Goal: Task Accomplishment & Management: Use online tool/utility

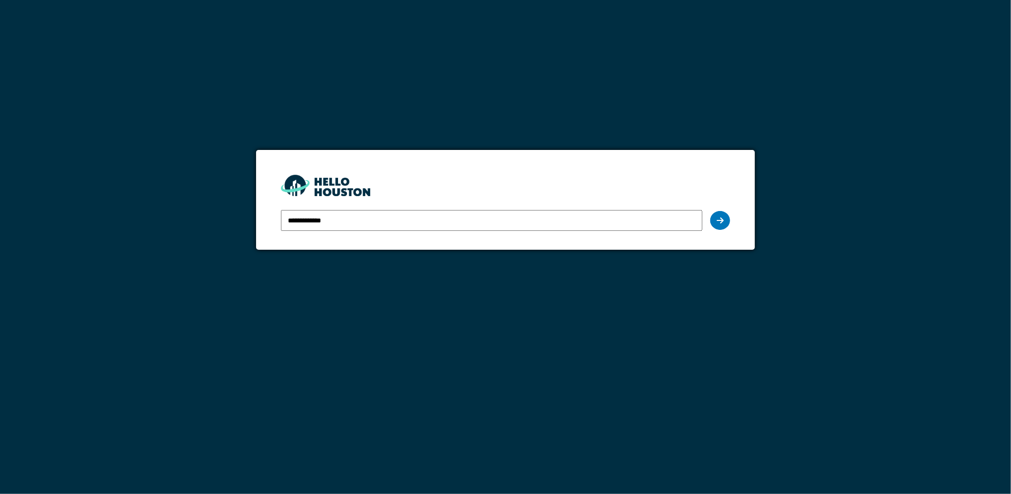
type input "**********"
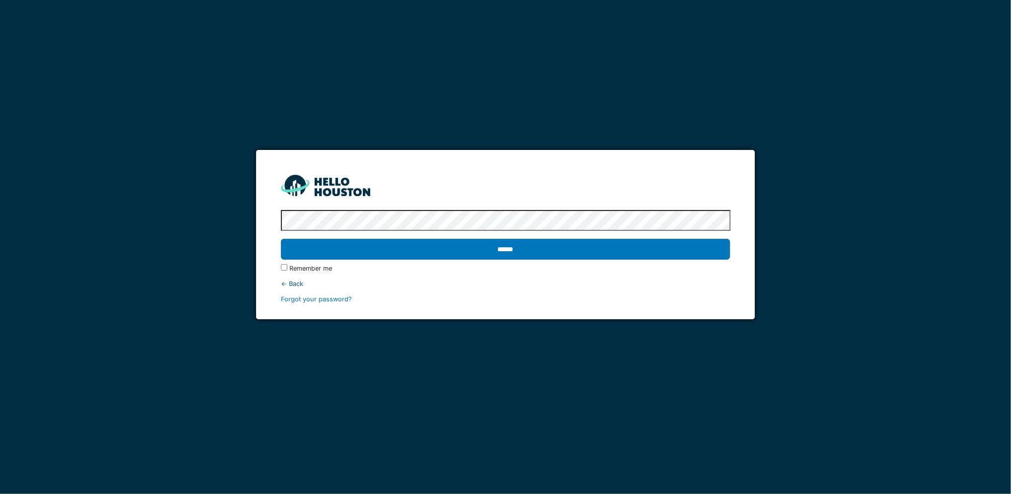
click at [281, 239] on input "******" at bounding box center [506, 249] width 450 height 21
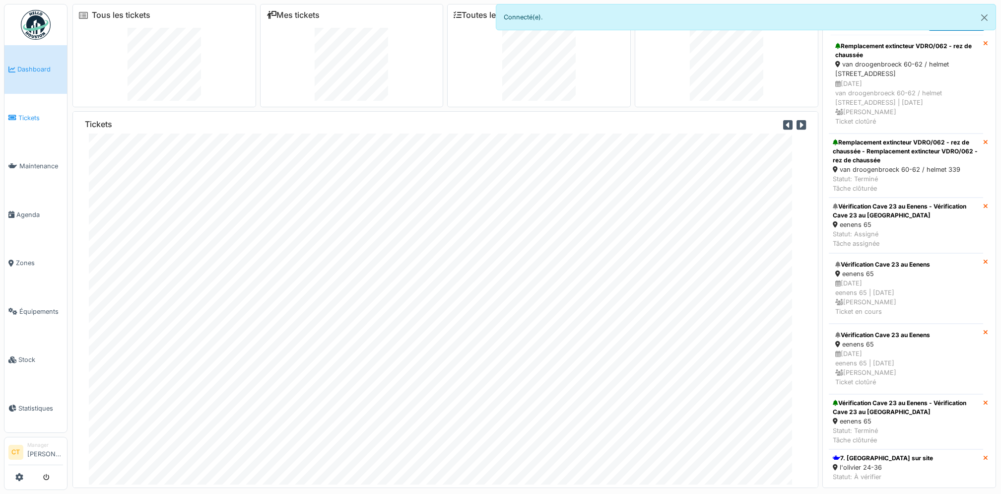
click at [35, 116] on span "Tickets" at bounding box center [40, 117] width 45 height 9
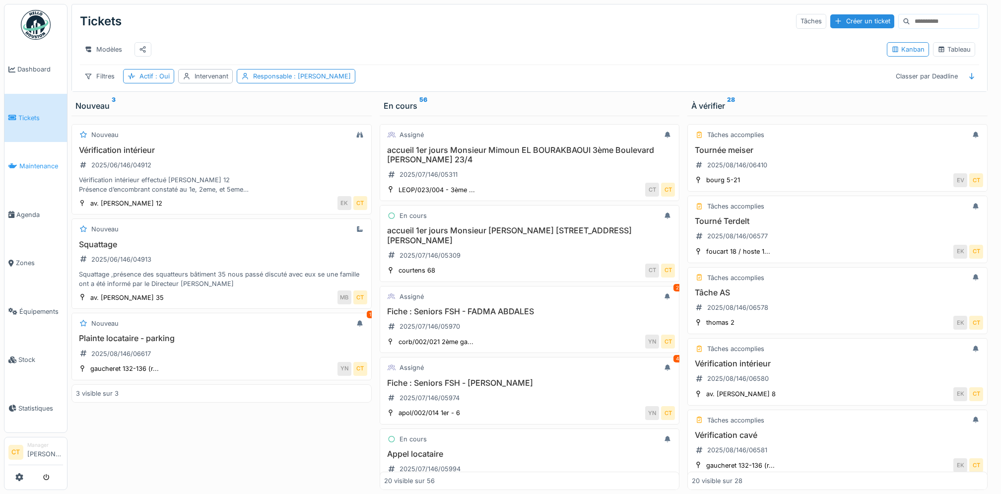
click at [33, 170] on link "Maintenance" at bounding box center [35, 166] width 63 height 49
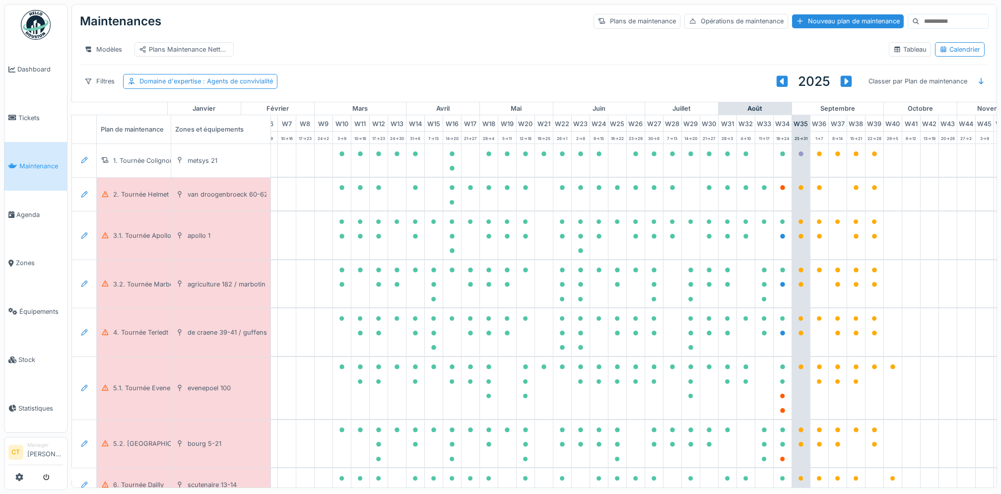
scroll to position [0, 274]
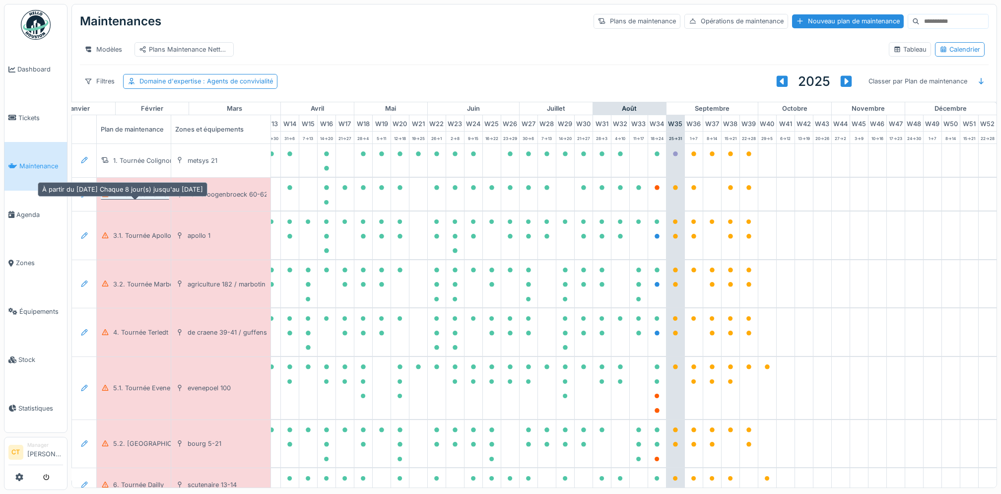
click at [139, 199] on div "2. Tournée Helmet" at bounding box center [141, 194] width 56 height 9
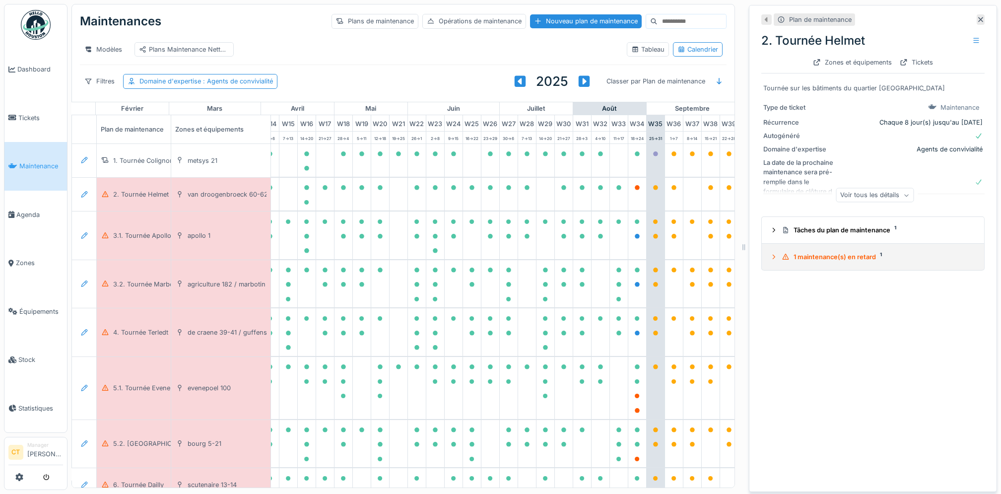
click at [851, 259] on div "1 maintenance(s) en retard 1" at bounding box center [877, 256] width 191 height 9
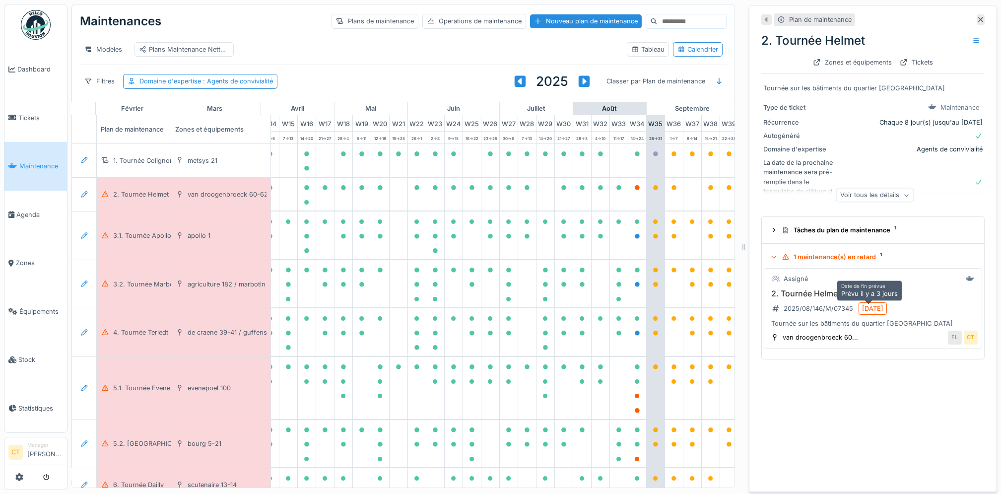
click at [871, 308] on div "22/08/2025" at bounding box center [872, 308] width 21 height 9
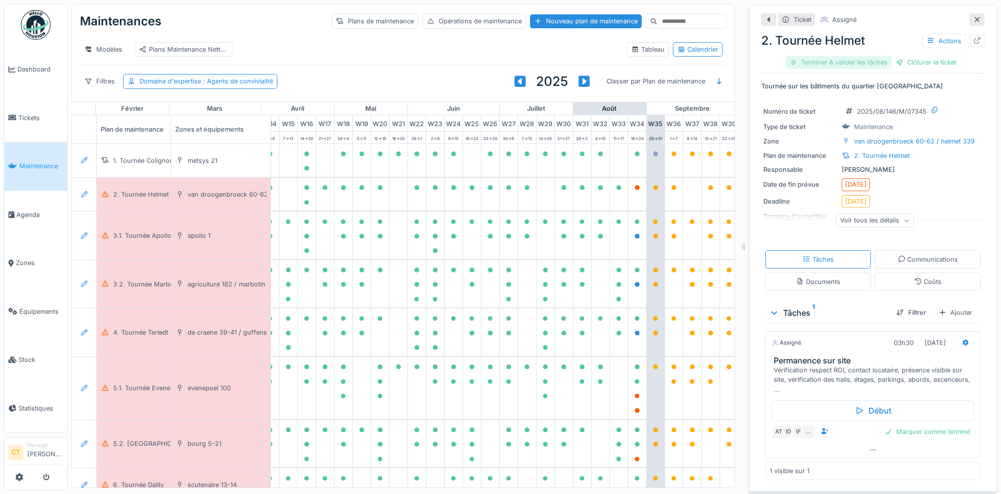
click at [846, 65] on div "Terminer & valider les tâches" at bounding box center [839, 62] width 106 height 13
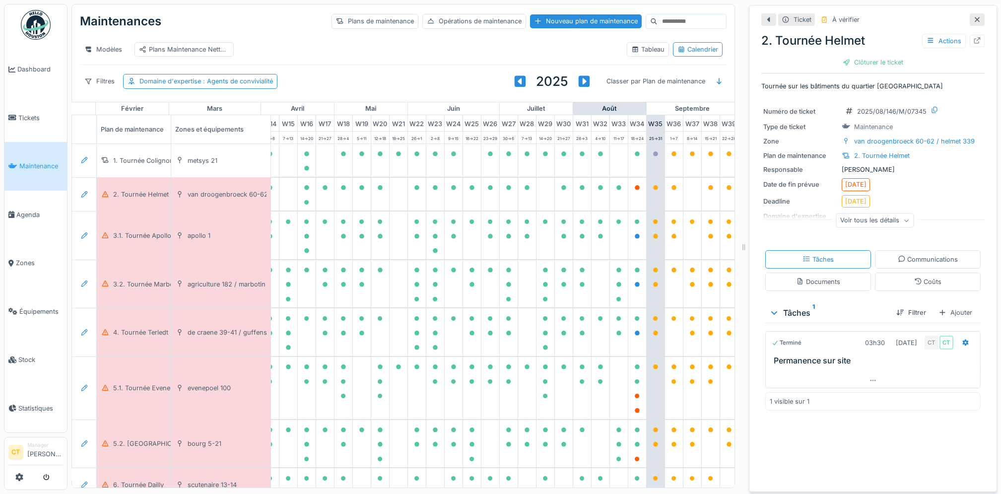
click at [846, 65] on div "Clôturer le ticket" at bounding box center [873, 62] width 69 height 13
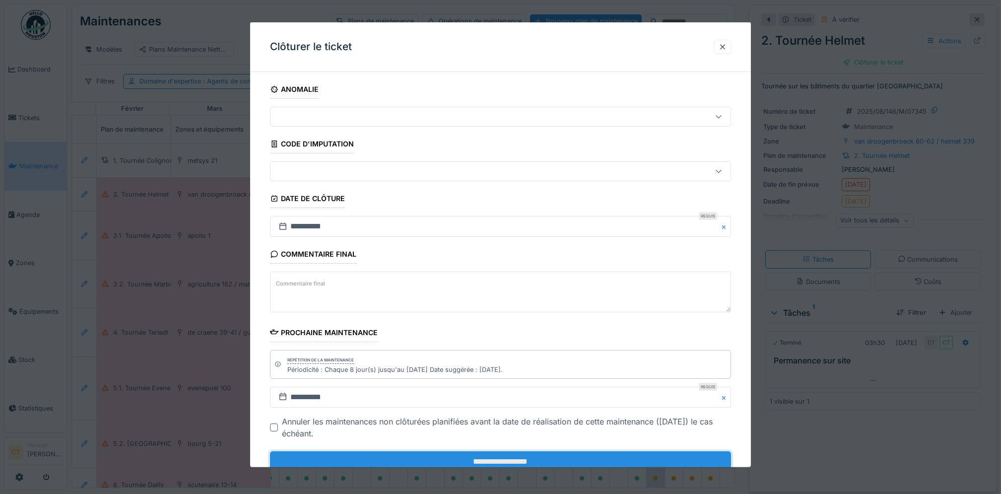
click at [553, 461] on input "**********" at bounding box center [500, 461] width 461 height 21
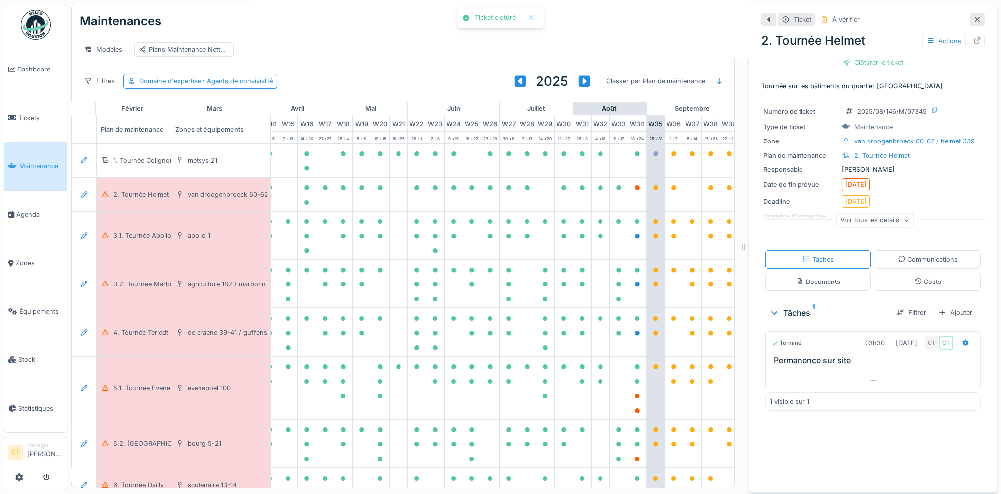
click at [501, 461] on div at bounding box center [500, 247] width 1001 height 494
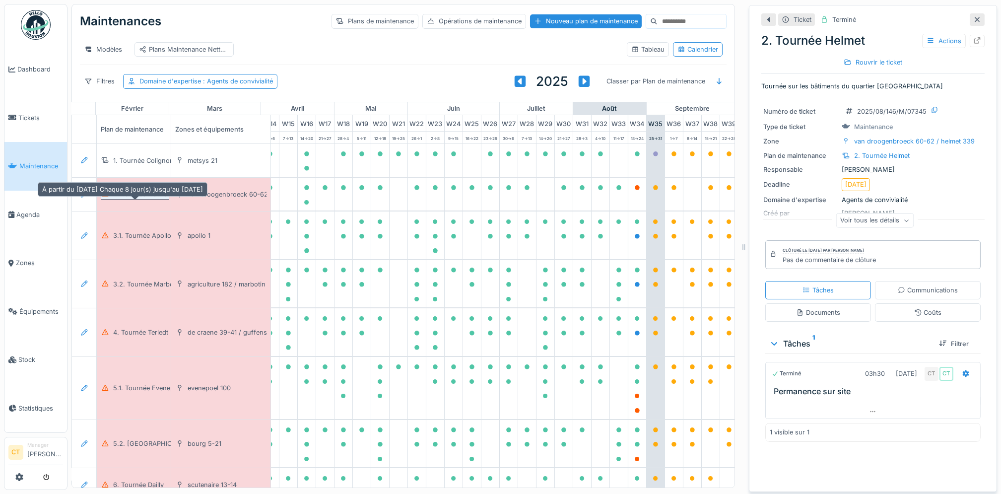
click at [124, 199] on div "2. Tournée Helmet" at bounding box center [141, 194] width 56 height 9
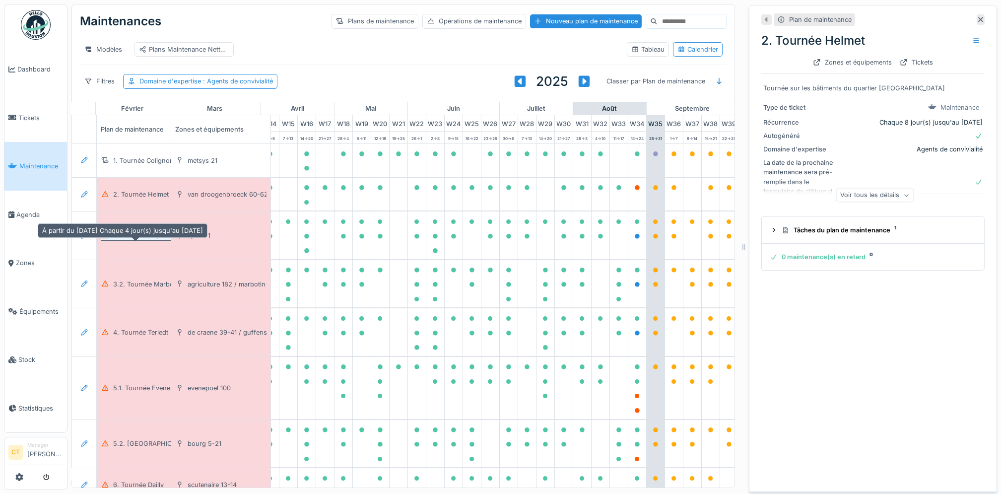
click at [152, 240] on div "3.1. Tournée Apollo" at bounding box center [142, 235] width 58 height 9
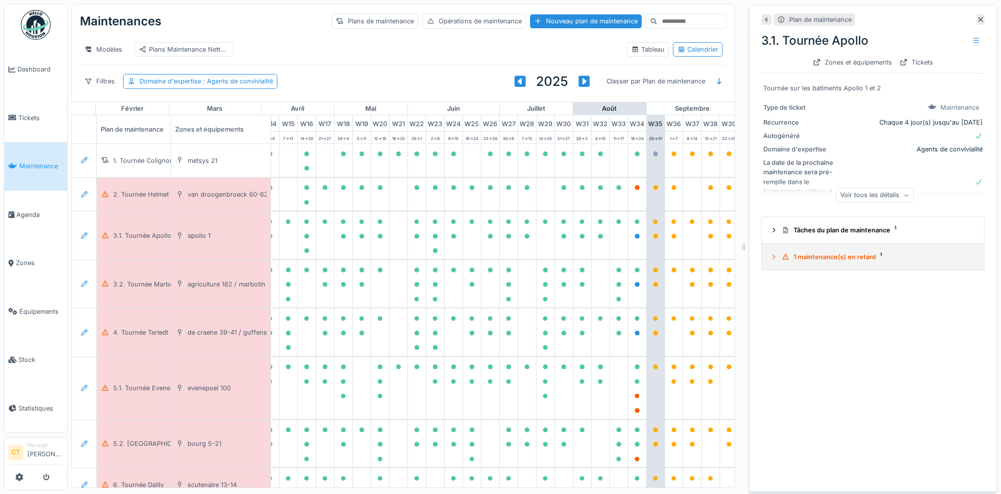
click at [823, 262] on div "1 maintenance(s) en retard 1" at bounding box center [877, 256] width 191 height 9
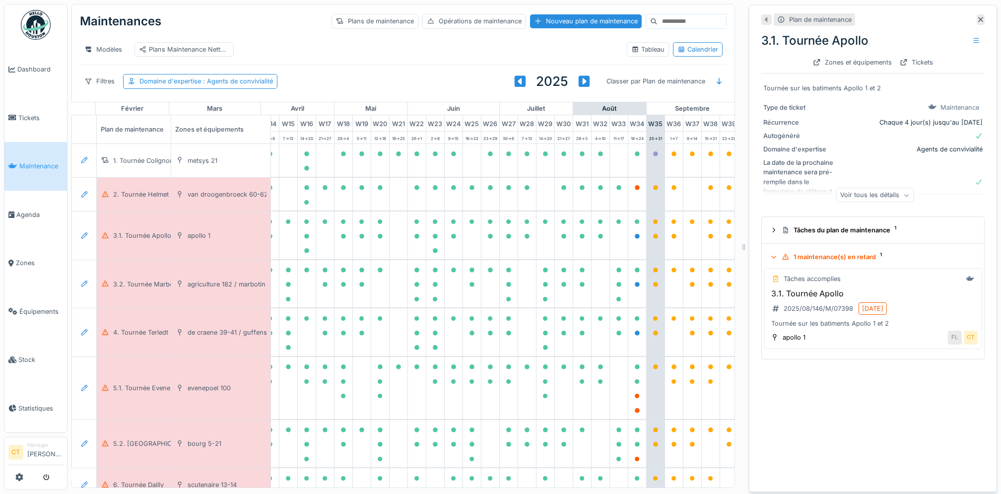
click at [823, 262] on div "1 maintenance(s) en retard 1" at bounding box center [877, 256] width 191 height 9
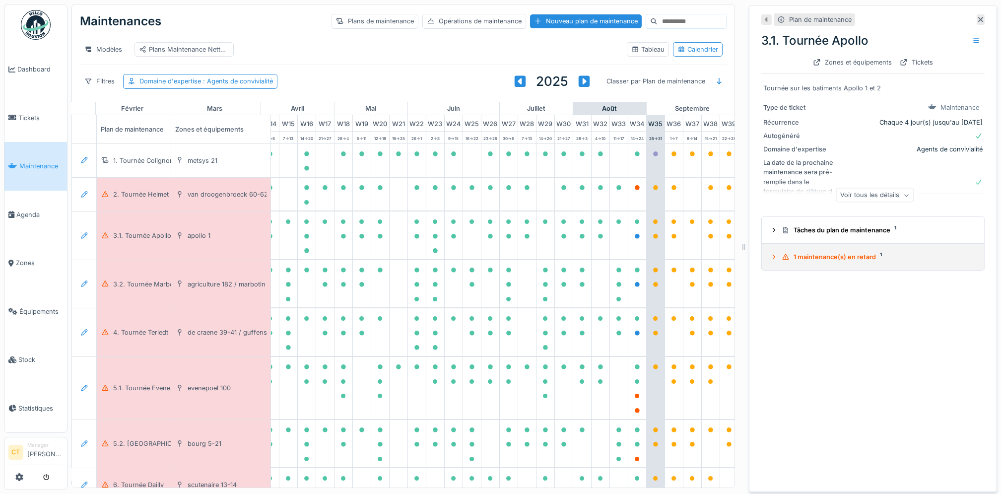
click at [823, 262] on div "1 maintenance(s) en retard 1" at bounding box center [877, 256] width 191 height 9
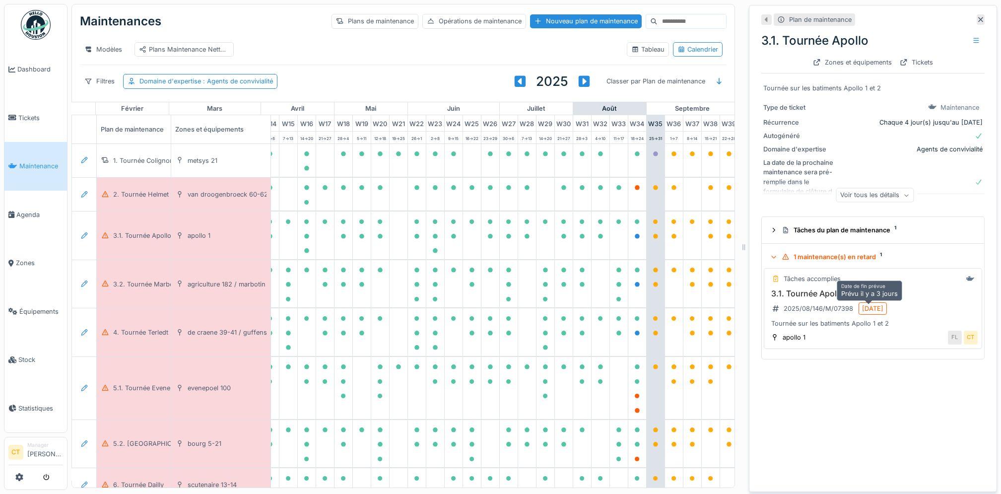
click at [869, 309] on div "22/08/2025" at bounding box center [872, 308] width 21 height 9
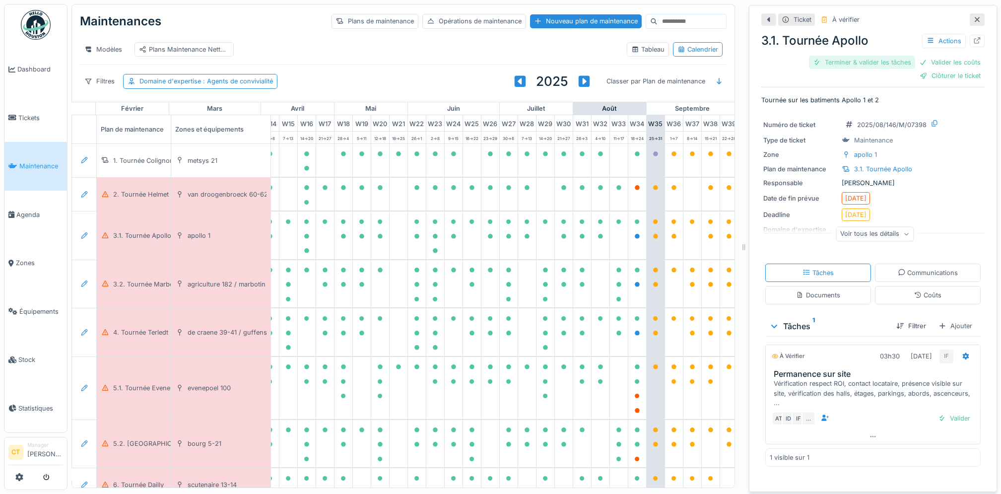
click at [835, 61] on div "Terminer & valider les tâches" at bounding box center [862, 62] width 106 height 13
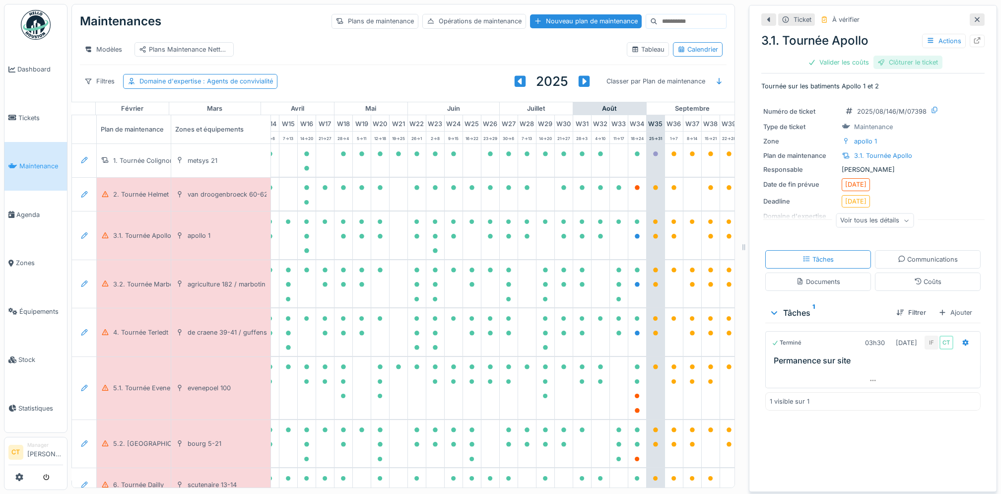
click at [895, 64] on div "Clôturer le ticket" at bounding box center [907, 62] width 69 height 13
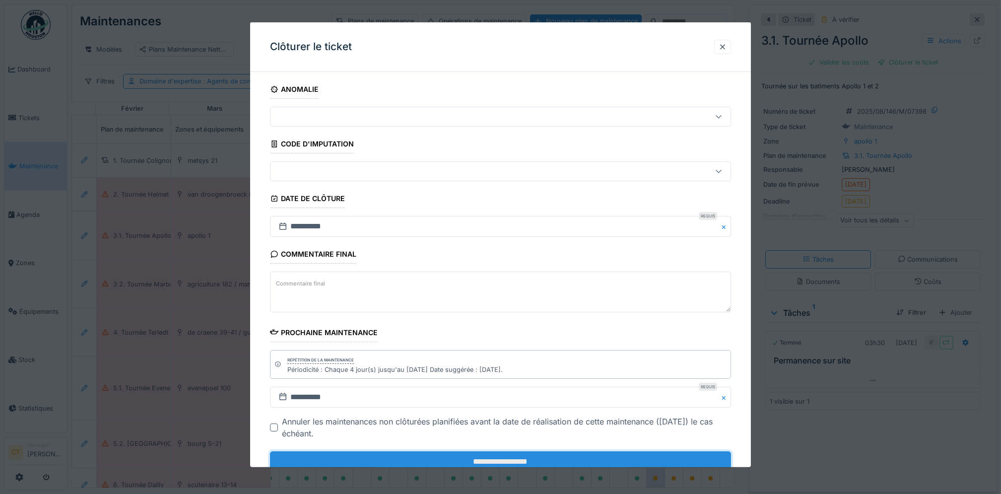
click at [607, 462] on input "**********" at bounding box center [500, 461] width 461 height 21
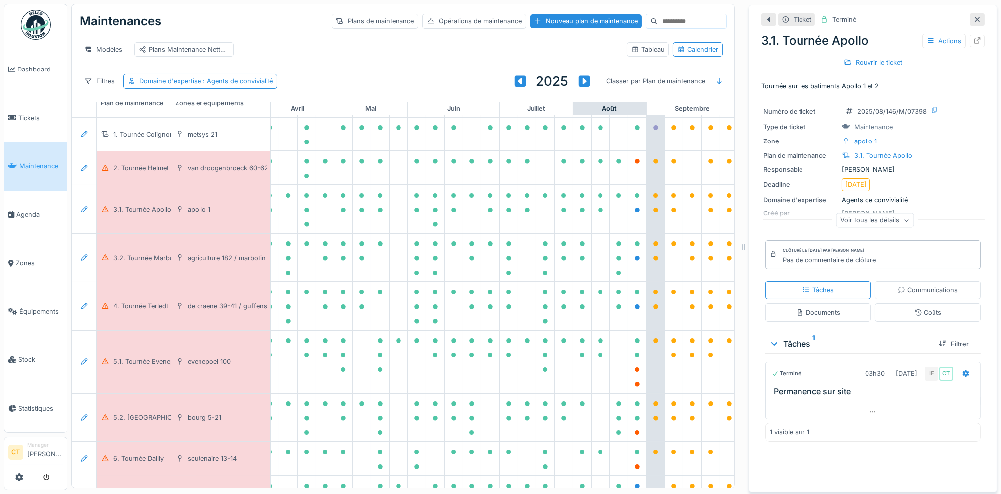
scroll to position [53, 274]
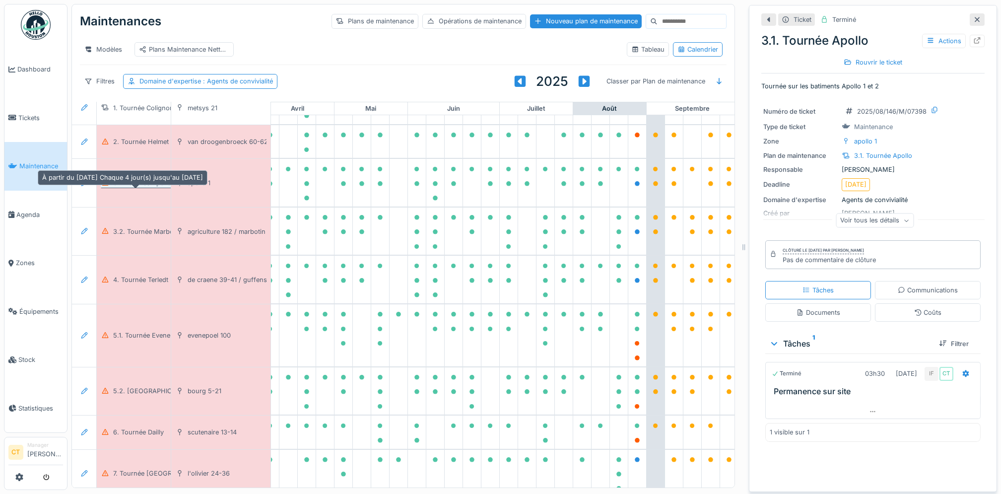
click at [127, 188] on div "3.1. Tournée Apollo" at bounding box center [142, 182] width 58 height 9
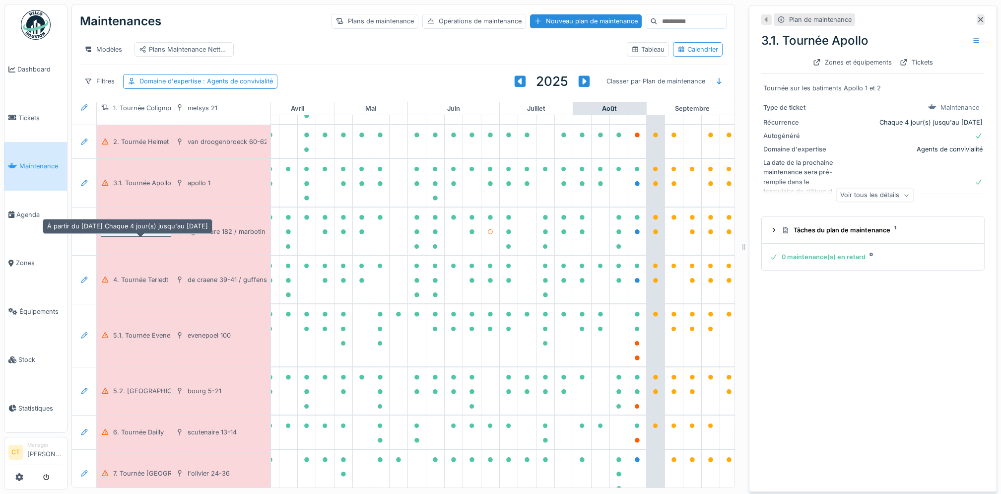
click at [132, 236] on div "3.2. Tournée Marbotin" at bounding box center [147, 231] width 68 height 9
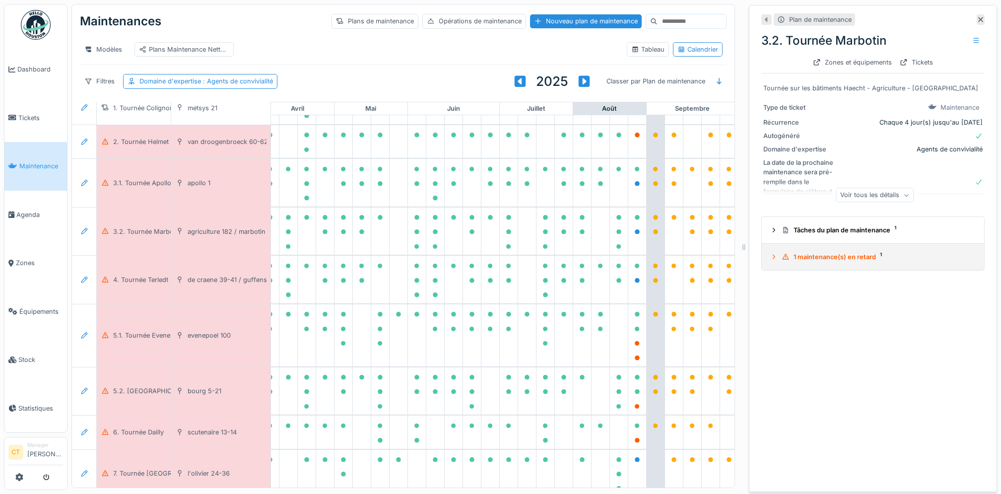
click at [822, 261] on div "1 maintenance(s) en retard 1" at bounding box center [877, 256] width 191 height 9
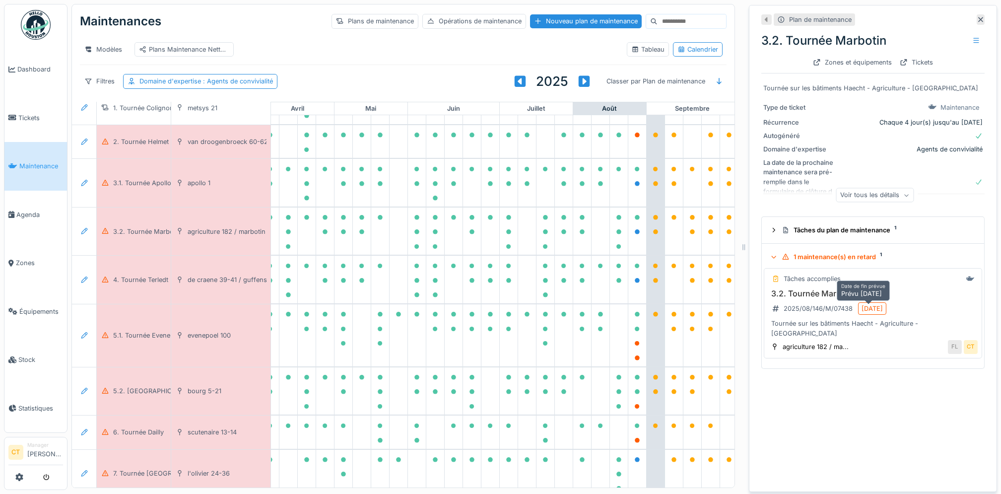
click at [866, 307] on div "23/08/2025" at bounding box center [871, 308] width 21 height 9
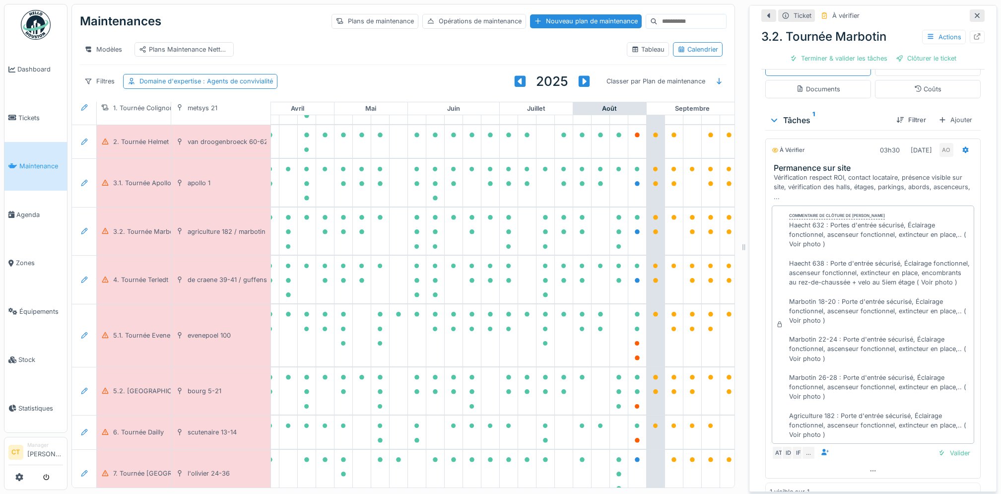
scroll to position [194, 0]
click at [818, 60] on div "Terminer & valider les tâches" at bounding box center [839, 58] width 106 height 13
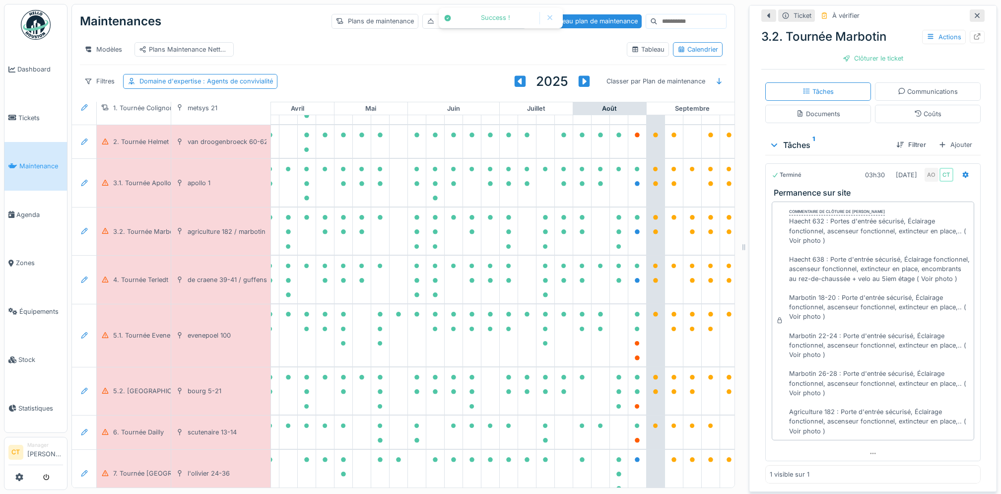
scroll to position [179, 0]
click at [855, 60] on div "Clôturer le ticket" at bounding box center [873, 58] width 69 height 13
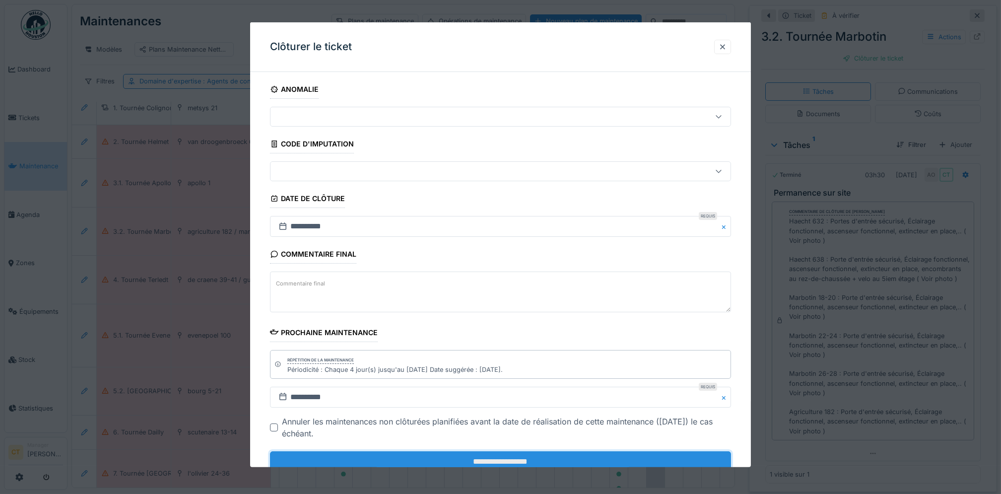
click at [467, 461] on input "**********" at bounding box center [500, 461] width 461 height 21
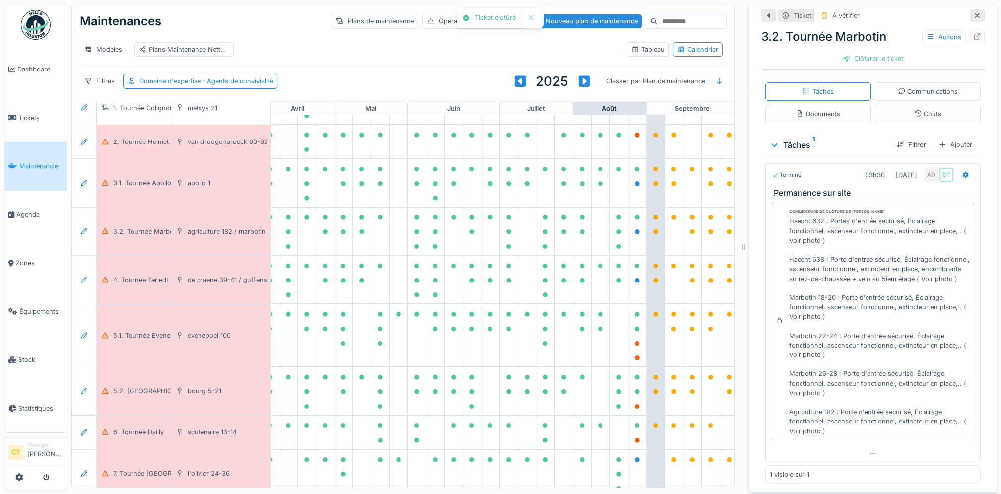
scroll to position [163, 0]
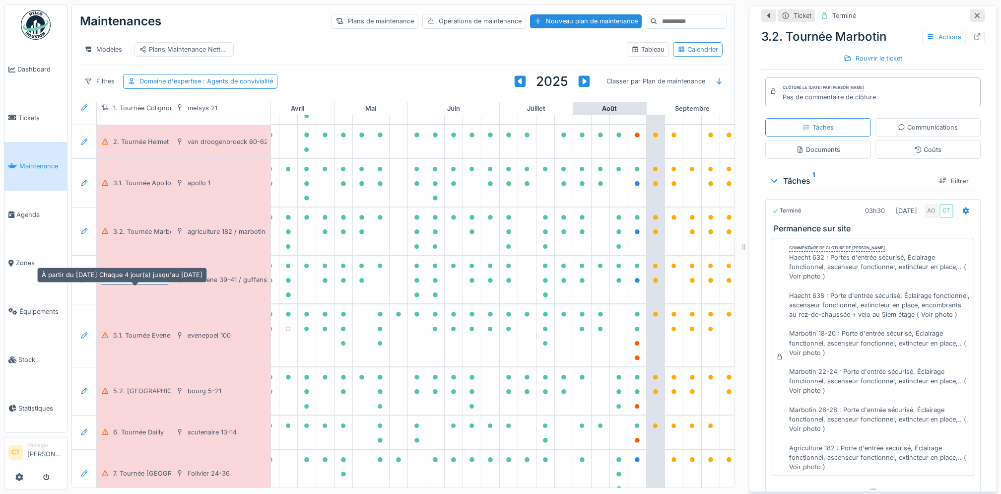
click at [131, 284] on div "4. Tournée Terledt" at bounding box center [140, 279] width 55 height 9
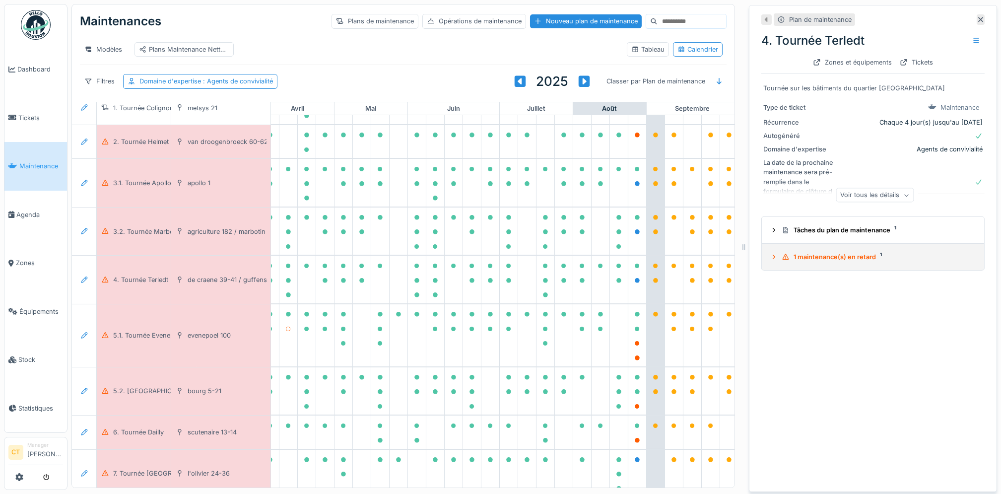
click at [838, 257] on div "1 maintenance(s) en retard 1" at bounding box center [877, 256] width 191 height 9
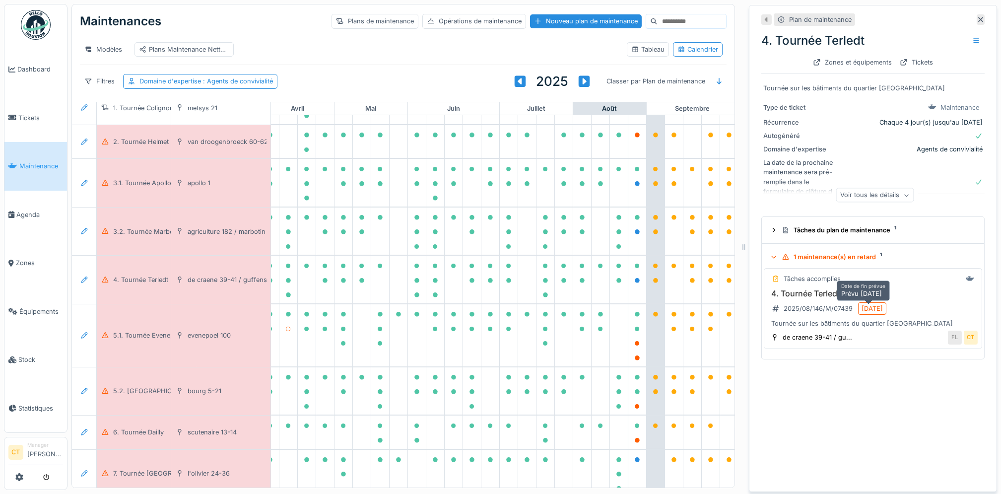
click at [867, 308] on div "23/08/2025" at bounding box center [871, 308] width 21 height 9
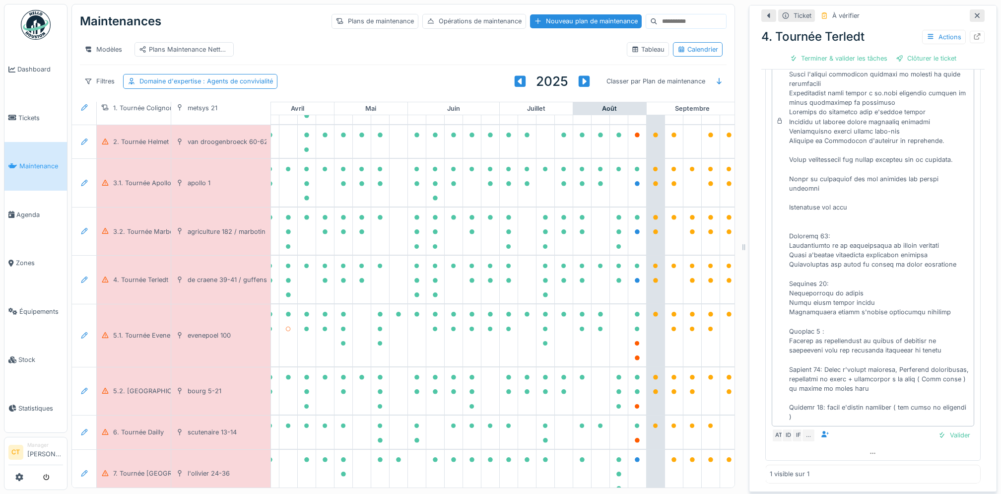
scroll to position [273, 0]
click at [842, 58] on div "Terminer & valider les tâches" at bounding box center [839, 58] width 106 height 13
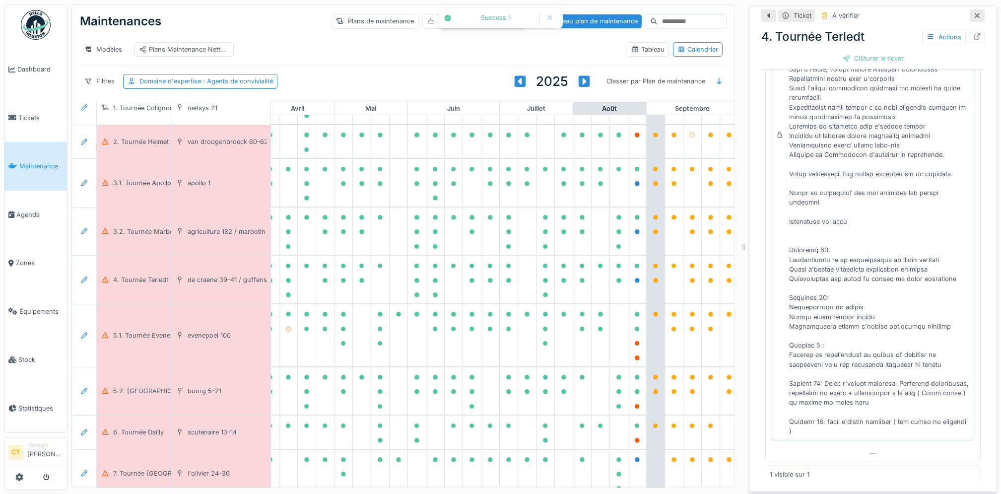
click at [842, 58] on div "Clôturer le ticket" at bounding box center [873, 58] width 69 height 13
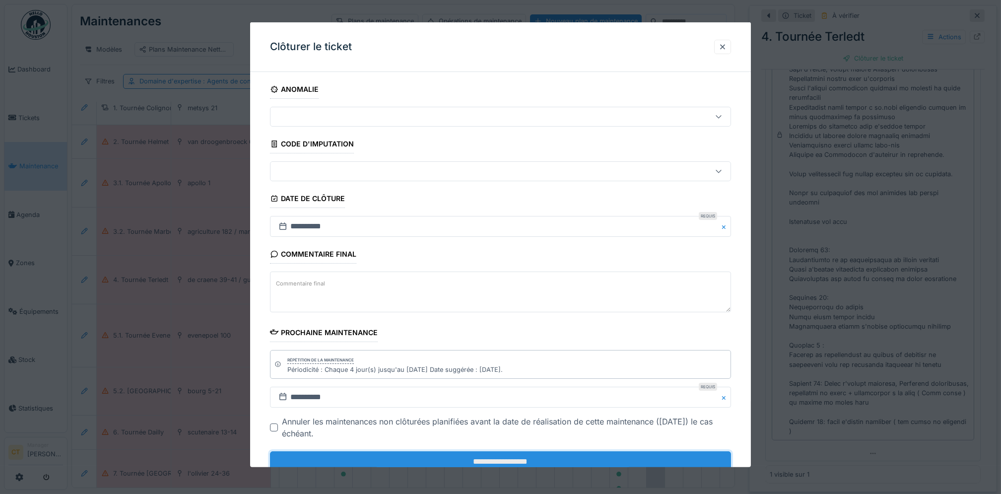
click at [574, 464] on input "**********" at bounding box center [500, 461] width 461 height 21
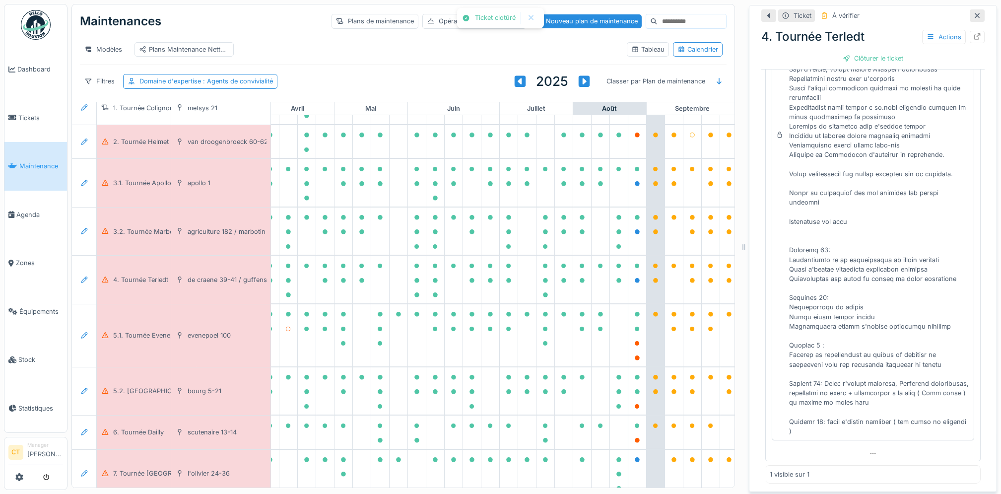
scroll to position [360, 0]
click at [138, 340] on div "5.1. Tournée Evenepoel" at bounding box center [148, 335] width 70 height 9
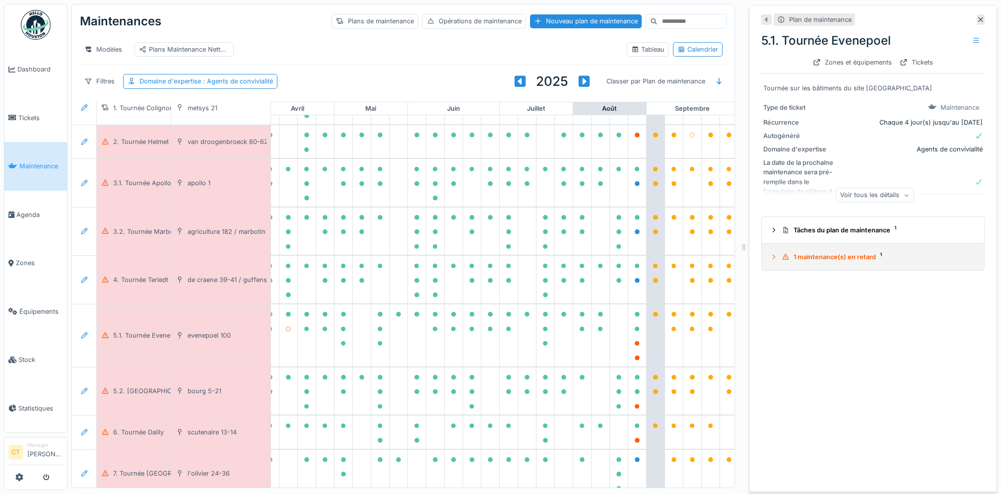
click at [832, 259] on div "1 maintenance(s) en retard 1" at bounding box center [877, 256] width 191 height 9
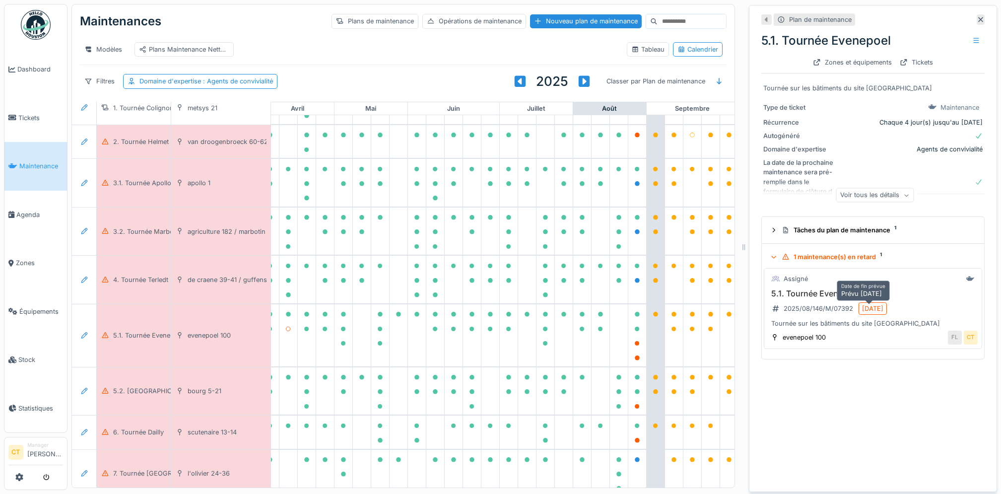
click at [870, 306] on div "20/08/2025" at bounding box center [872, 308] width 21 height 9
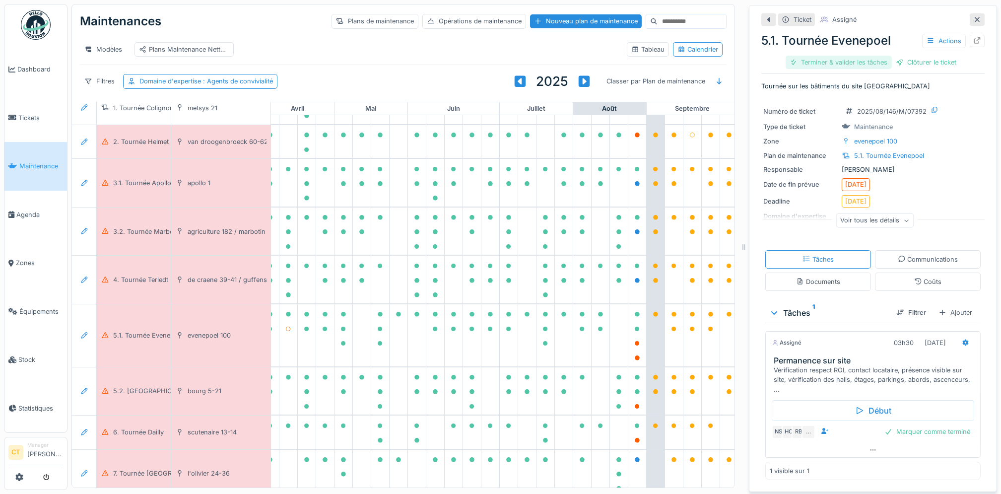
click at [837, 65] on div "Terminer & valider les tâches" at bounding box center [839, 62] width 106 height 13
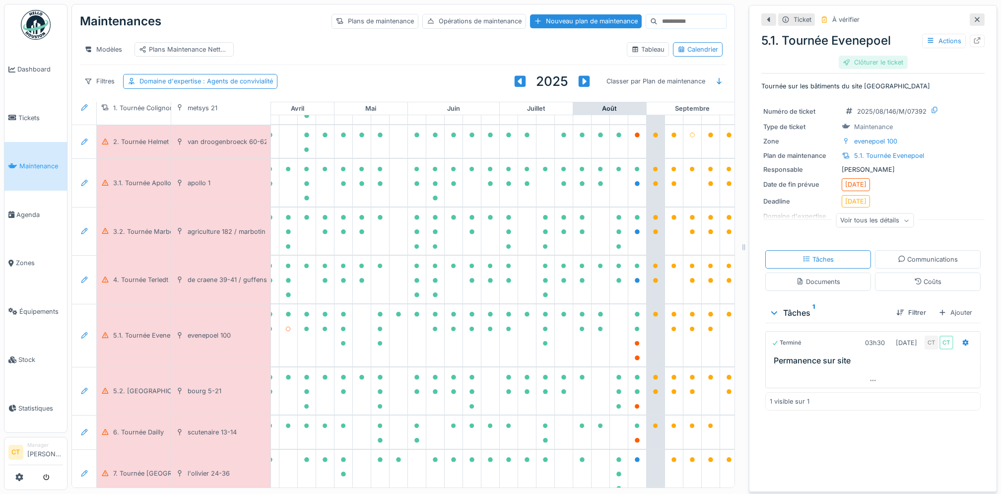
click at [861, 64] on div "Clôturer le ticket" at bounding box center [873, 62] width 69 height 13
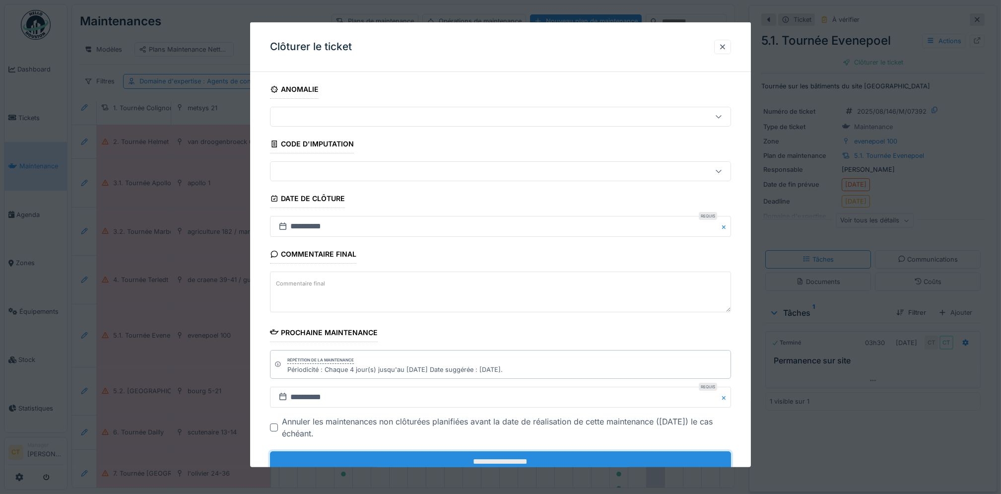
click at [590, 459] on input "**********" at bounding box center [500, 461] width 461 height 21
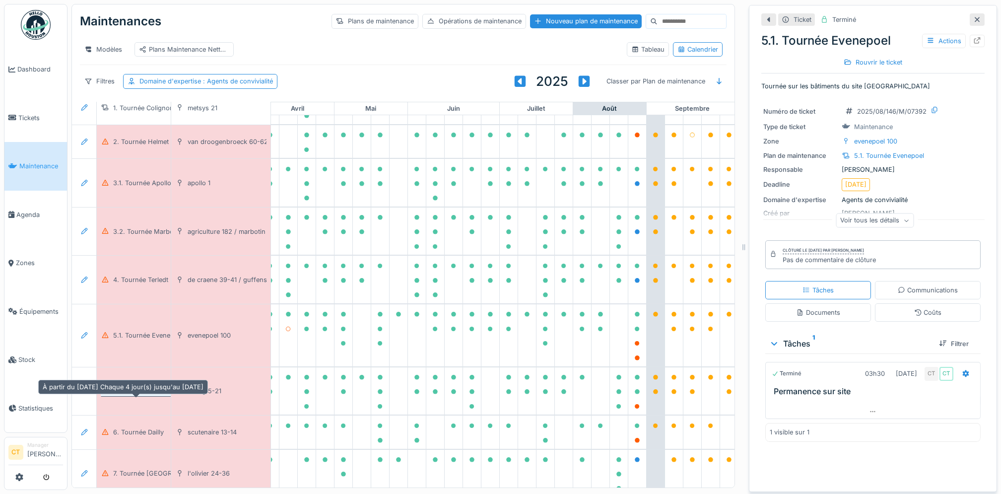
click at [139, 396] on div "5.2. [GEOGRAPHIC_DATA]" at bounding box center [153, 390] width 80 height 9
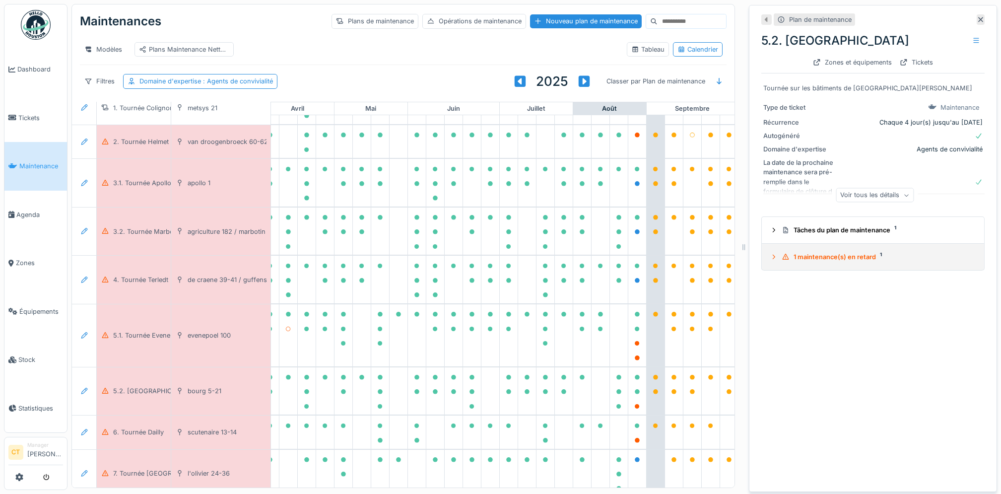
click at [825, 262] on div "1 maintenance(s) en retard 1" at bounding box center [877, 256] width 191 height 9
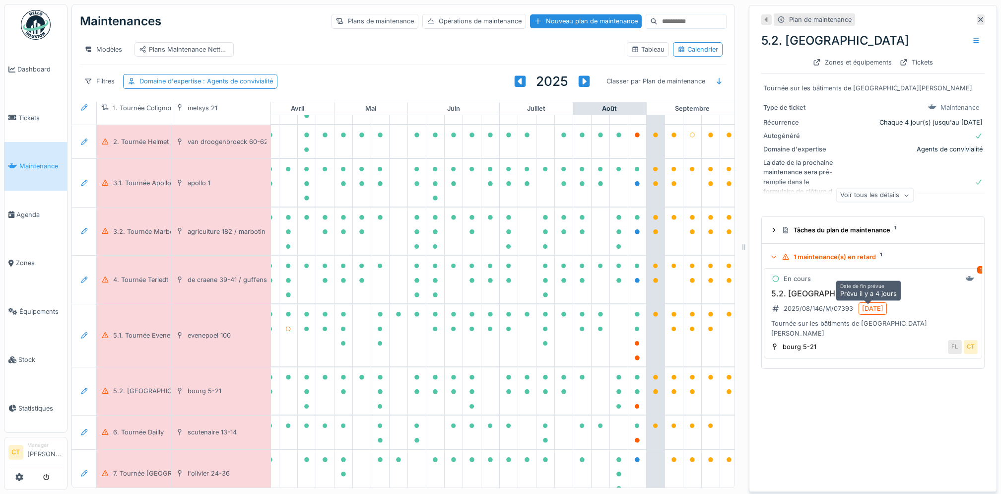
click at [868, 308] on div "21/08/2025" at bounding box center [872, 308] width 21 height 9
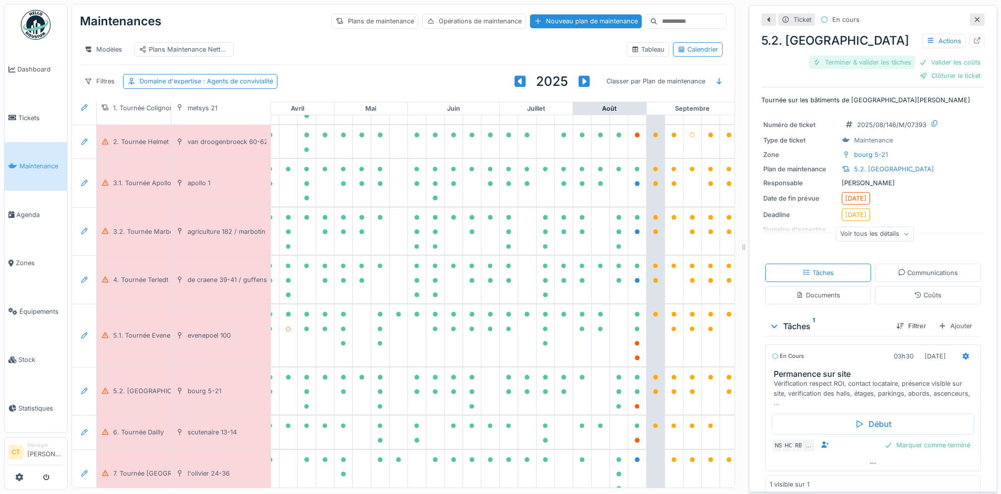
click at [837, 60] on div "Terminer & valider les tâches" at bounding box center [862, 62] width 106 height 13
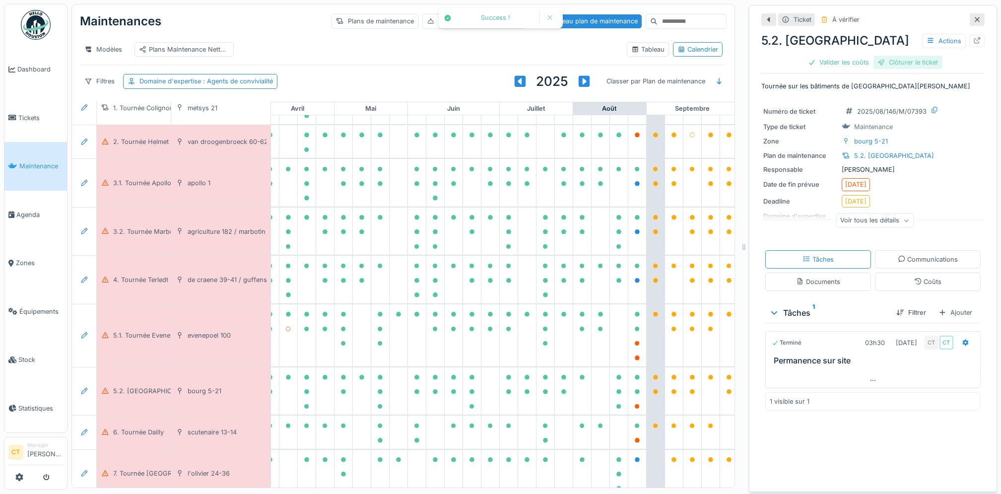
click at [901, 66] on div "Clôturer le ticket" at bounding box center [907, 62] width 69 height 13
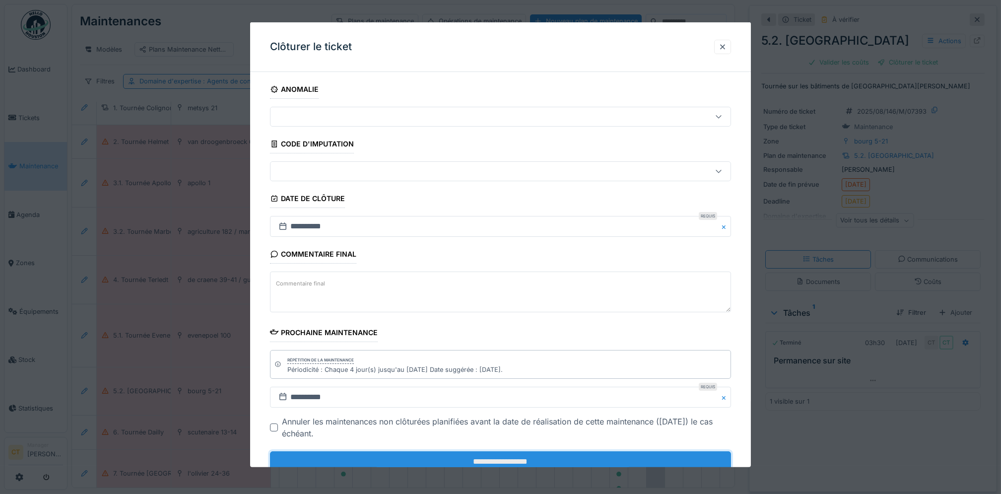
click at [605, 462] on input "**********" at bounding box center [500, 461] width 461 height 21
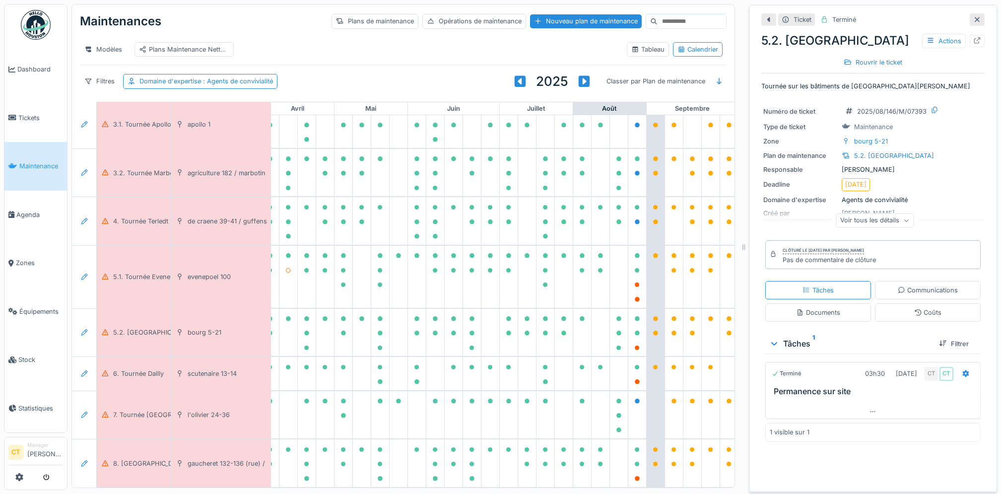
scroll to position [143, 274]
click at [132, 369] on div "6. Tournée Dailly" at bounding box center [138, 373] width 51 height 9
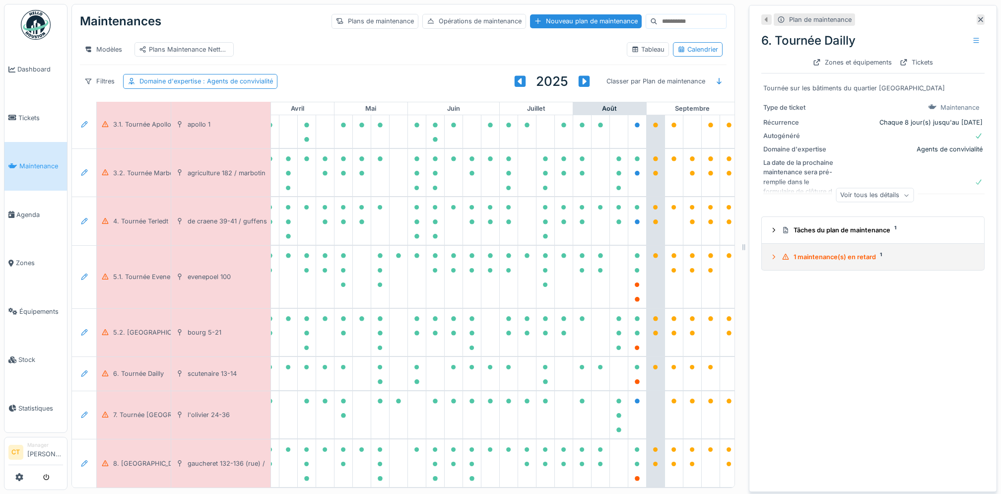
click at [816, 261] on div "1 maintenance(s) en retard 1" at bounding box center [877, 256] width 191 height 9
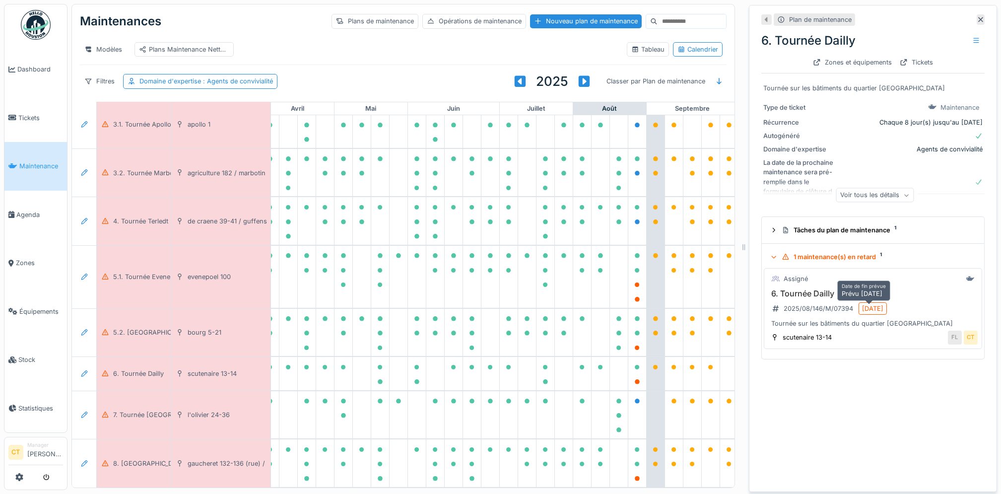
click at [867, 308] on div "20/08/2025" at bounding box center [872, 308] width 21 height 9
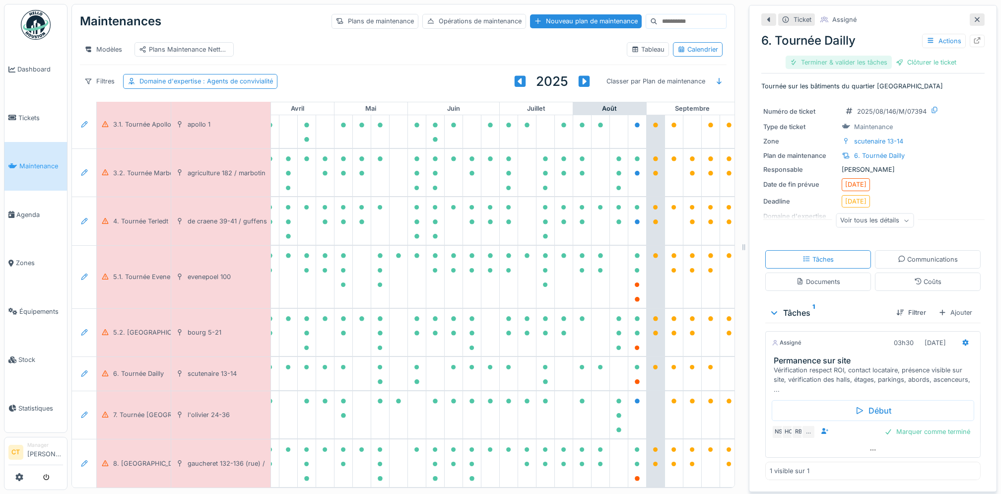
click at [811, 62] on div "Terminer & valider les tâches" at bounding box center [839, 62] width 106 height 13
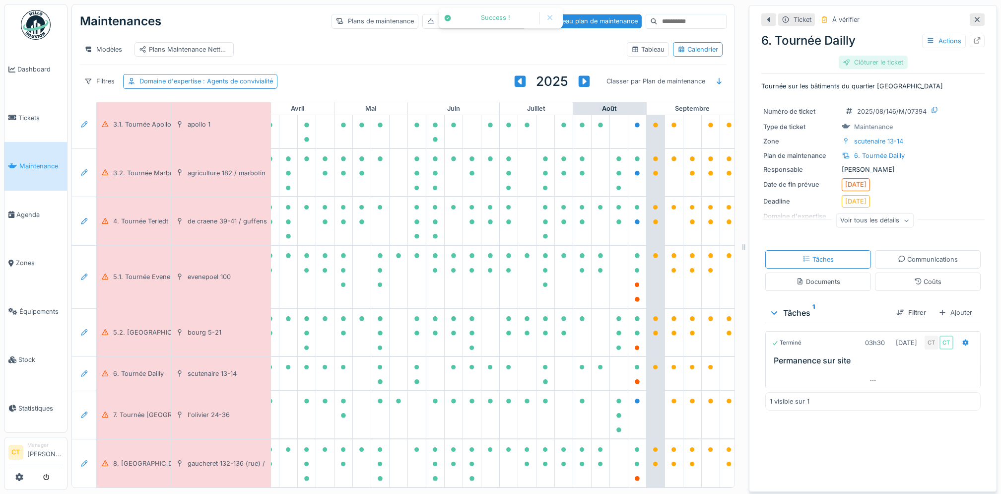
click at [857, 64] on div "Clôturer le ticket" at bounding box center [873, 62] width 69 height 13
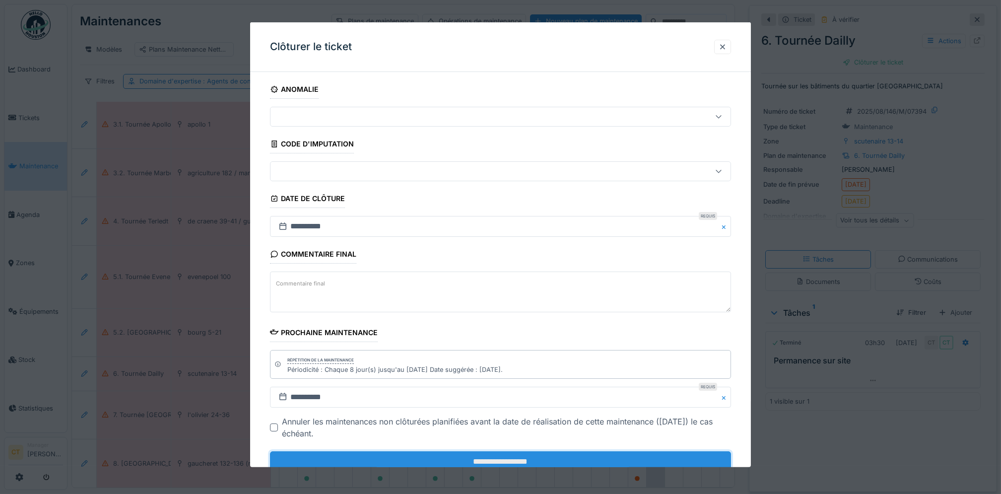
click at [586, 459] on input "**********" at bounding box center [500, 461] width 461 height 21
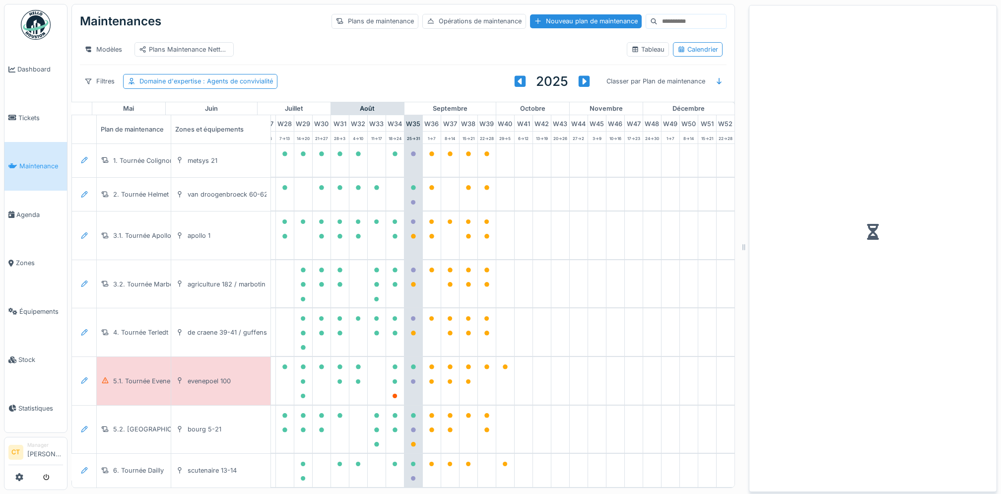
scroll to position [0, 542]
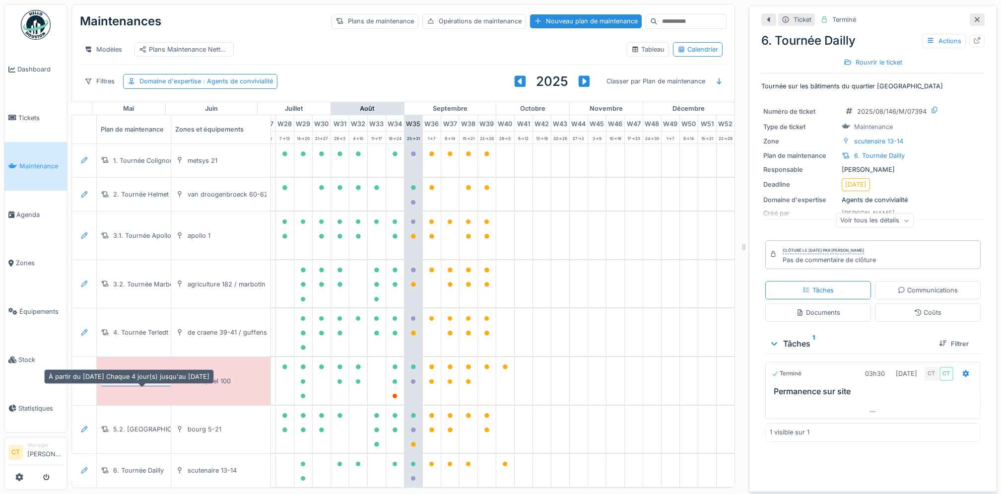
click at [138, 386] on div "5.1. Tournée Evenepoel" at bounding box center [148, 380] width 70 height 9
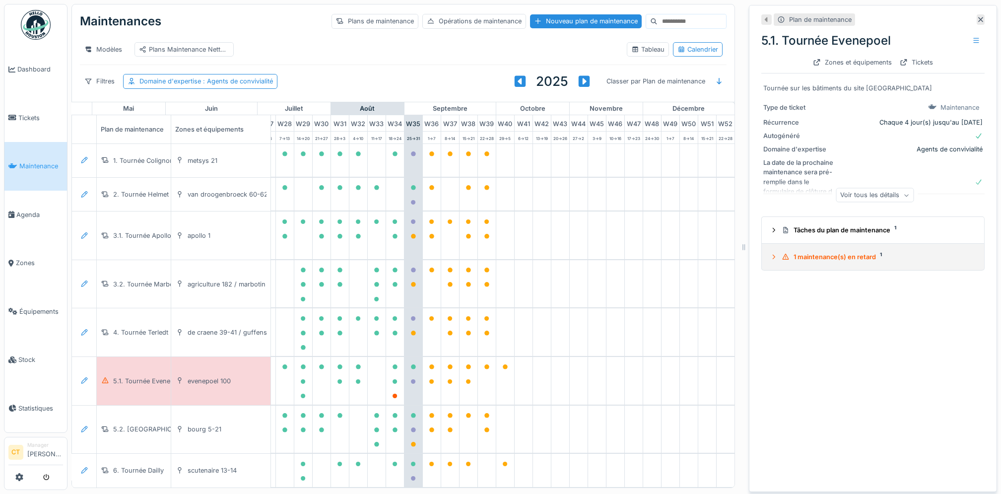
click at [854, 258] on div "1 maintenance(s) en retard 1" at bounding box center [877, 256] width 191 height 9
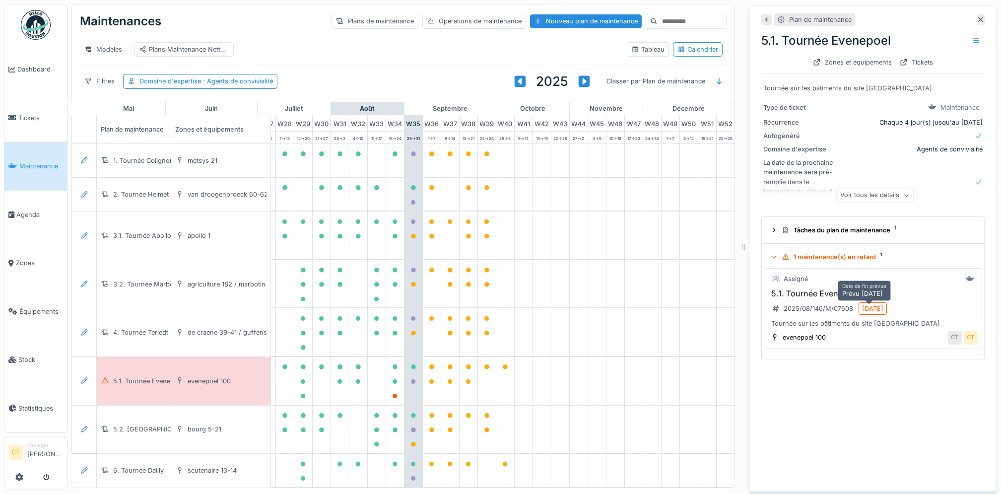
click at [881, 308] on div "[DATE]" at bounding box center [872, 308] width 21 height 9
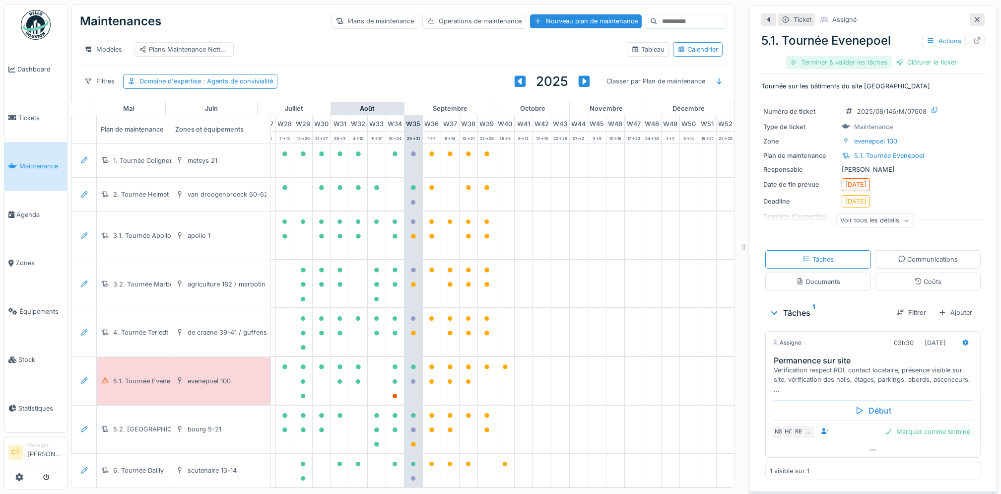
click at [826, 66] on div "Terminer & valider les tâches" at bounding box center [839, 62] width 106 height 13
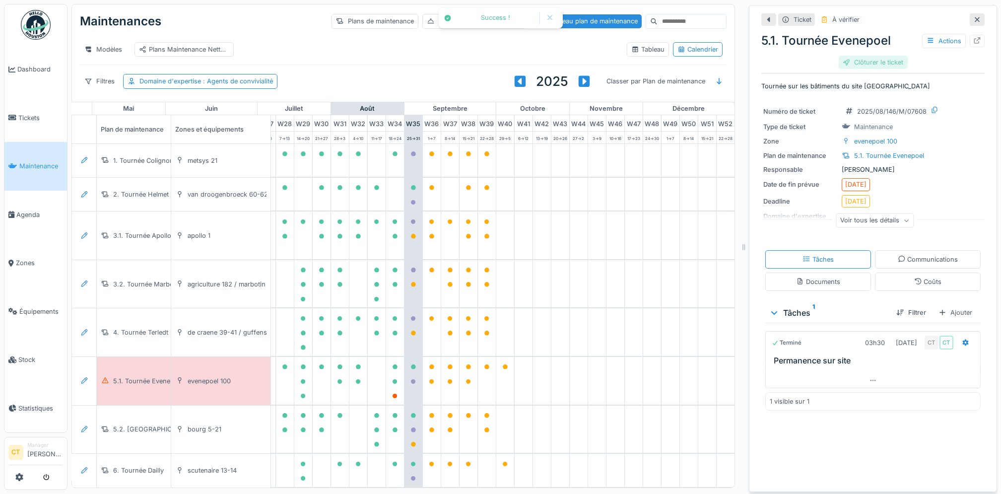
click at [852, 64] on div "Clôturer le ticket" at bounding box center [873, 62] width 69 height 13
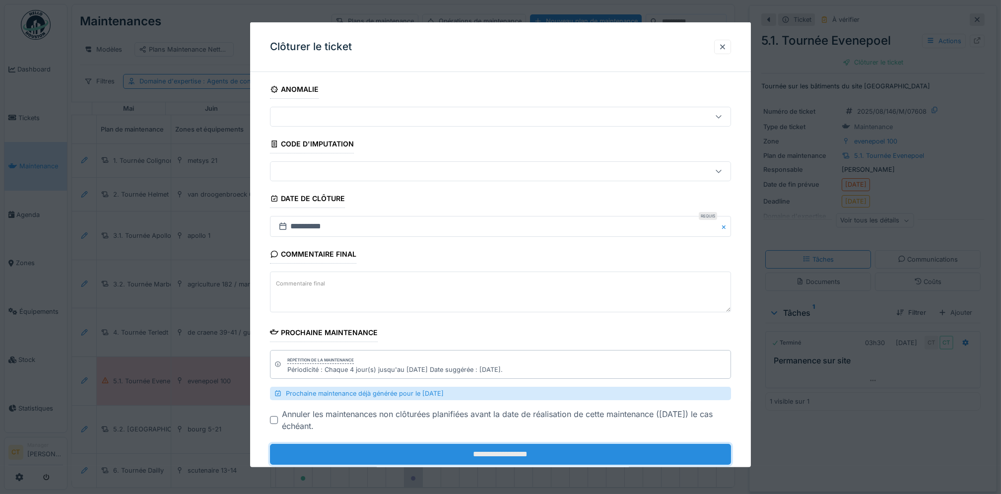
click at [596, 458] on input "**********" at bounding box center [500, 454] width 461 height 21
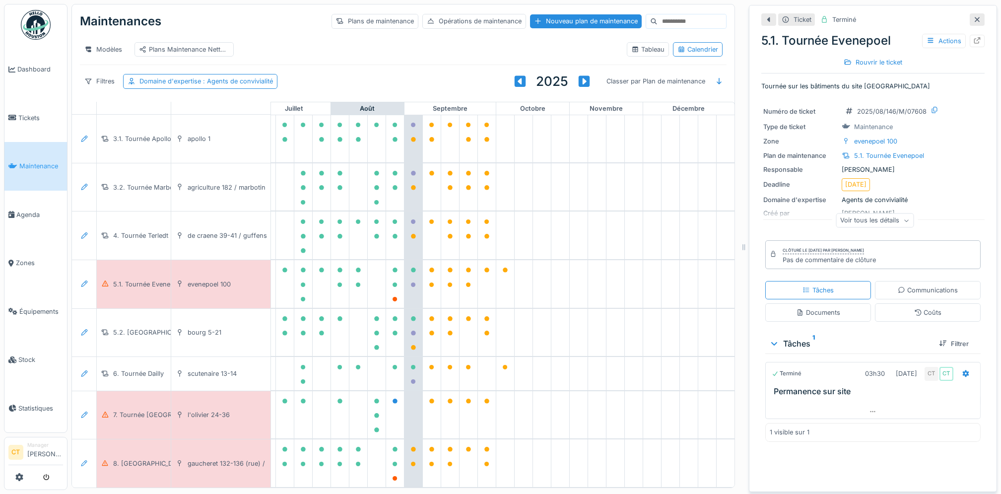
scroll to position [129, 542]
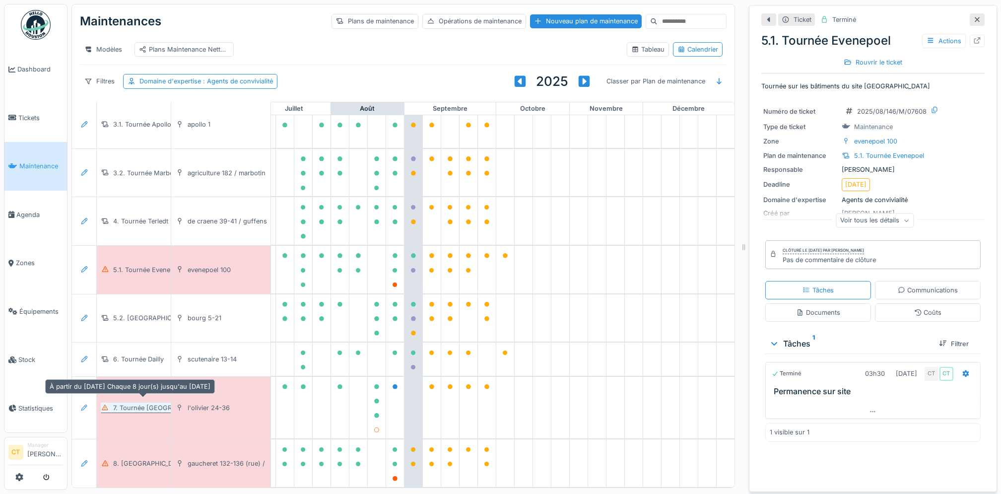
click at [132, 403] on div "7. Tournée [GEOGRAPHIC_DATA]" at bounding box center [162, 407] width 99 height 9
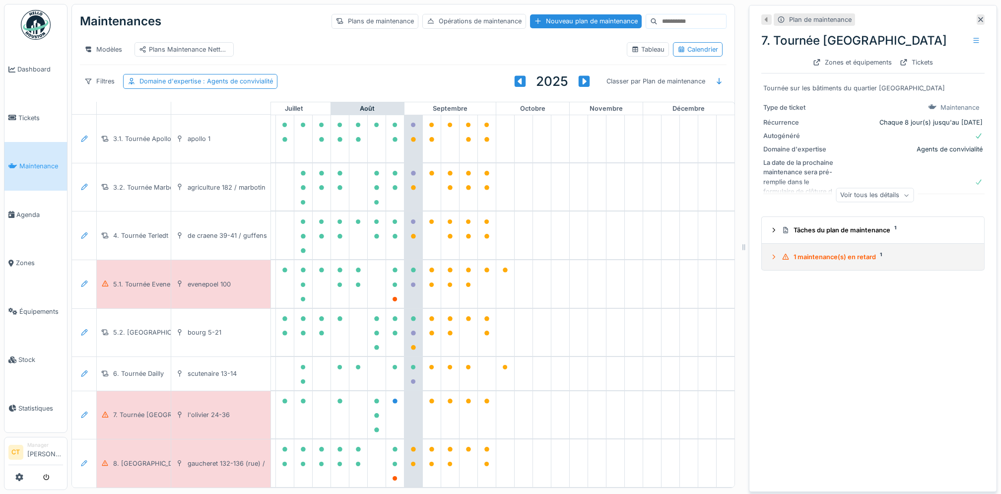
click at [823, 260] on div "1 maintenance(s) en retard 1" at bounding box center [877, 256] width 191 height 9
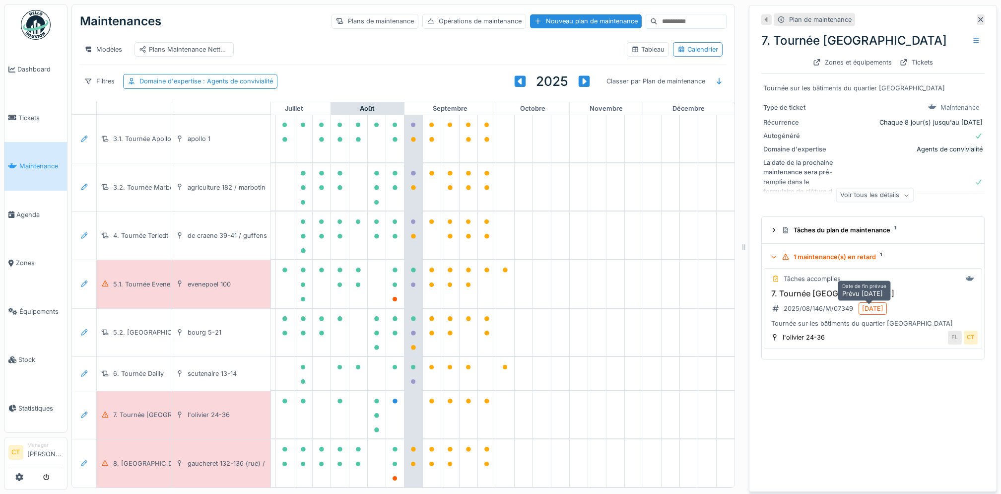
click at [868, 309] on div "[DATE]" at bounding box center [872, 308] width 21 height 9
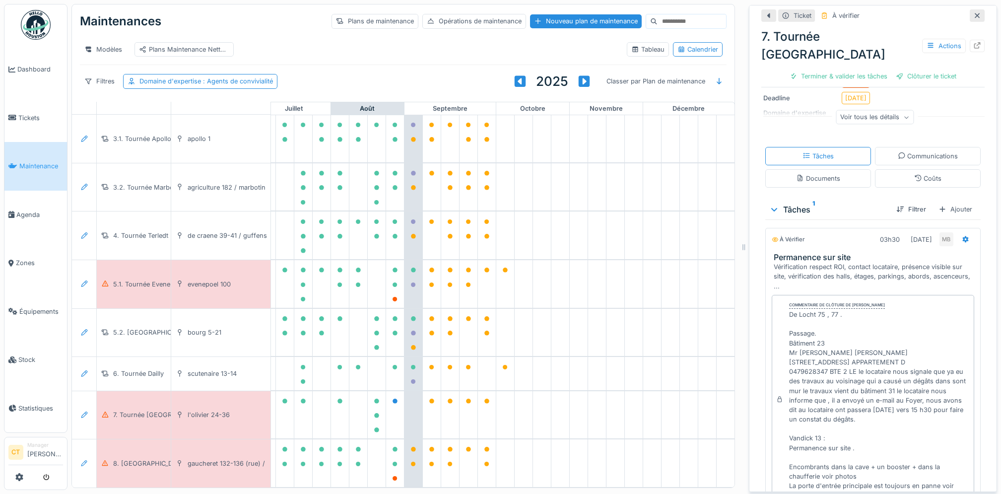
scroll to position [132, 0]
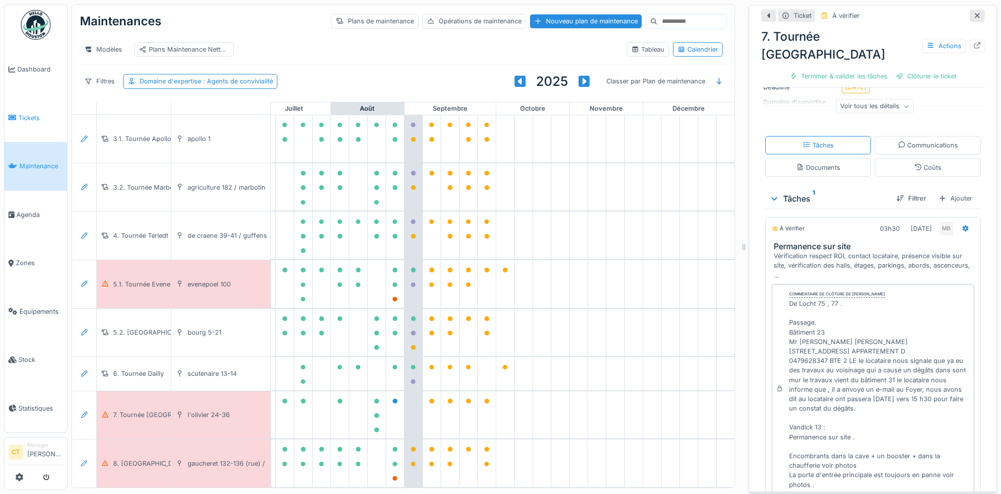
click at [35, 118] on span "Tickets" at bounding box center [40, 117] width 45 height 9
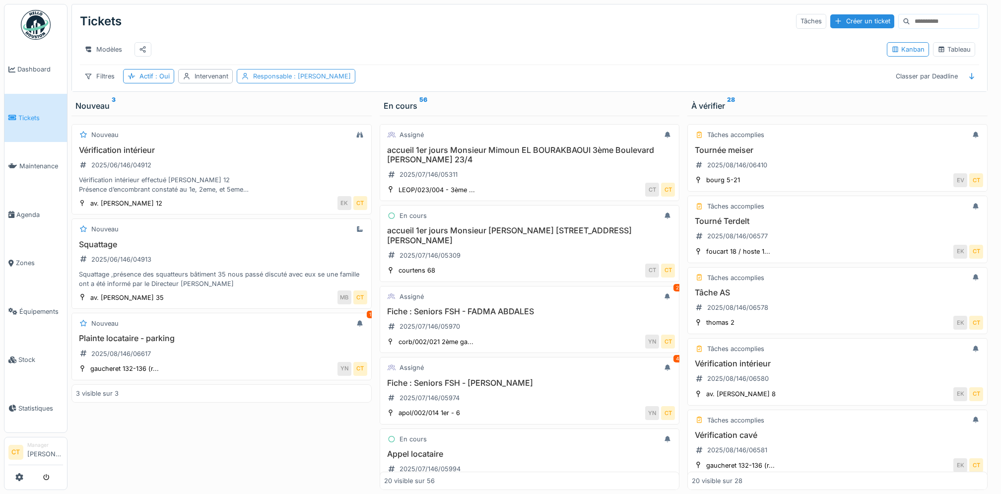
click at [290, 81] on div "Responsable : [PERSON_NAME]" at bounding box center [302, 75] width 98 height 9
click at [336, 114] on div "Supprimer" at bounding box center [338, 112] width 51 height 13
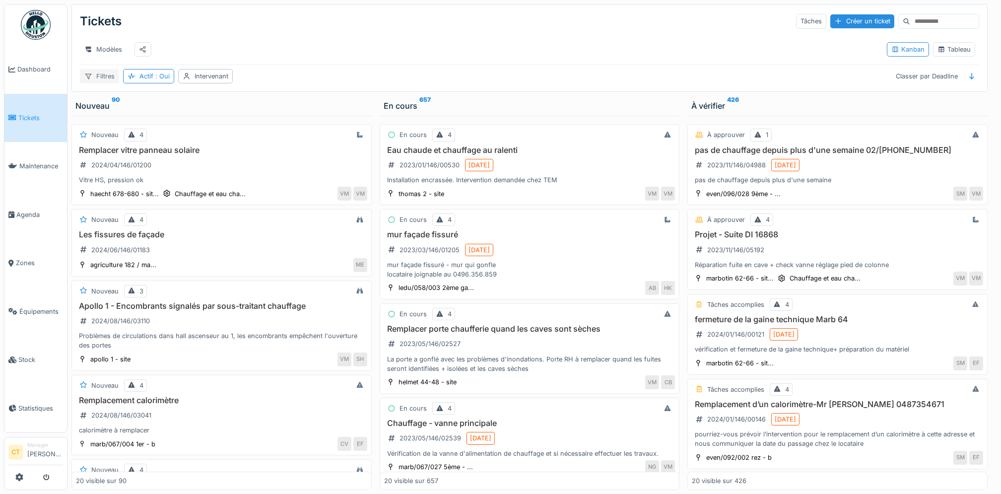
click at [101, 83] on div "Filtres" at bounding box center [99, 76] width 39 height 14
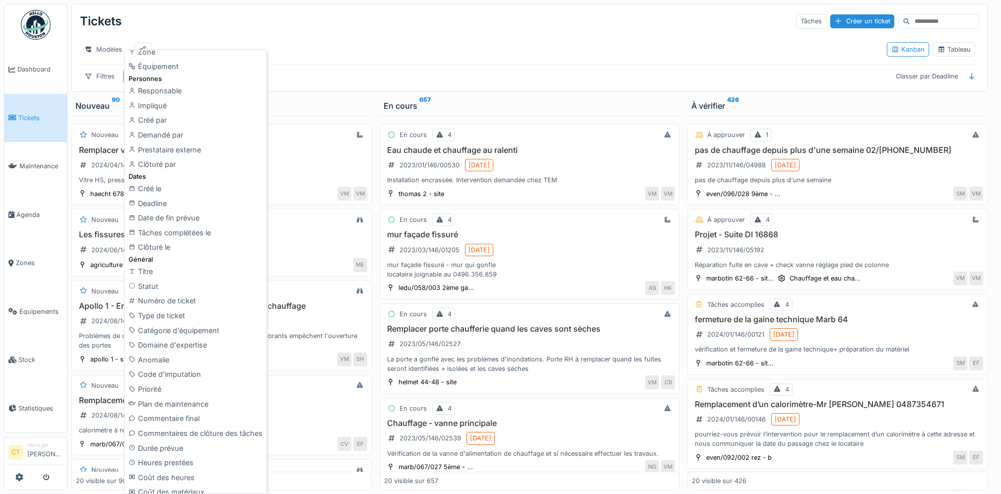
scroll to position [141, 0]
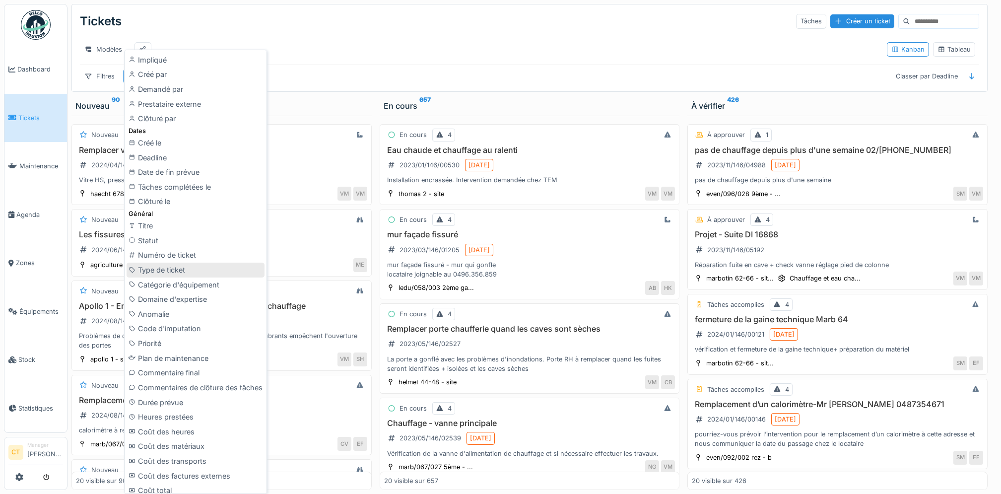
click at [185, 268] on div "Type de ticket" at bounding box center [196, 270] width 138 height 15
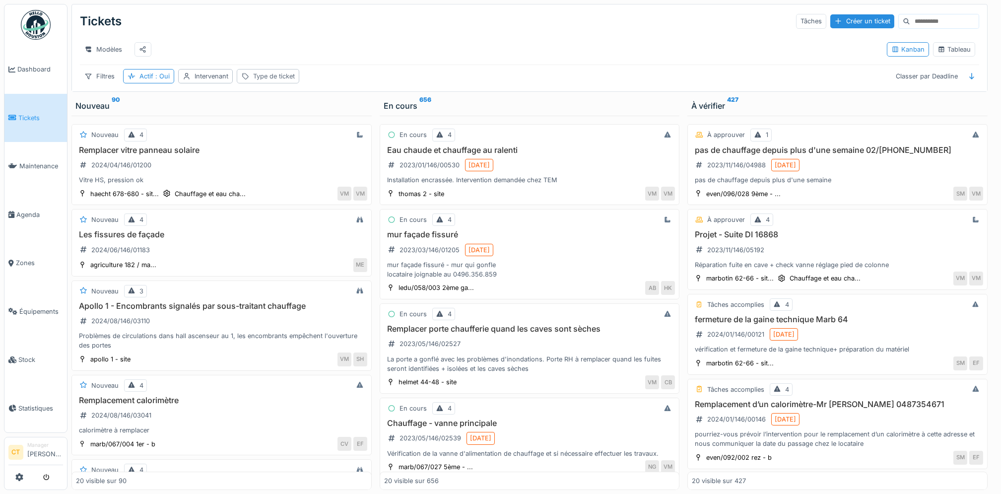
click at [274, 81] on div "Type de ticket" at bounding box center [274, 75] width 42 height 9
click at [353, 132] on icon at bounding box center [357, 133] width 8 height 6
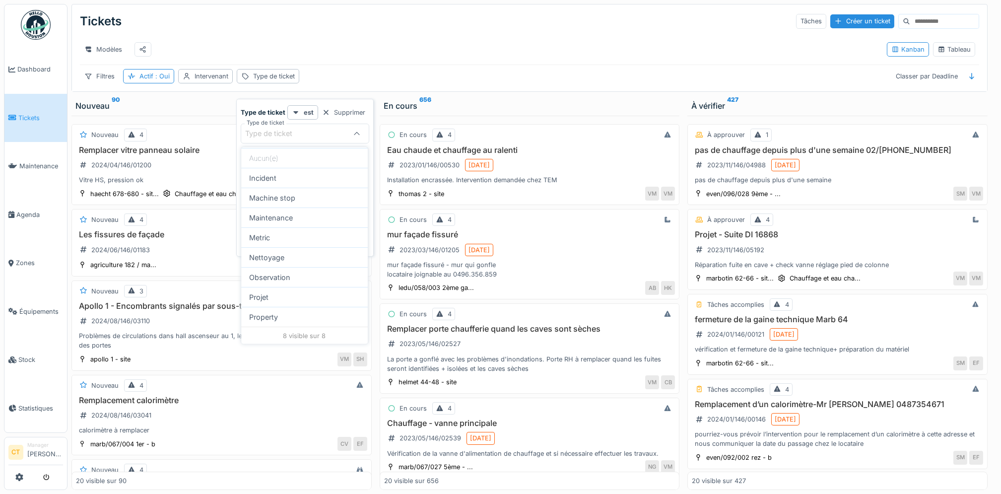
scroll to position [33, 0]
click at [293, 319] on div "Property" at bounding box center [304, 316] width 127 height 20
type input "***"
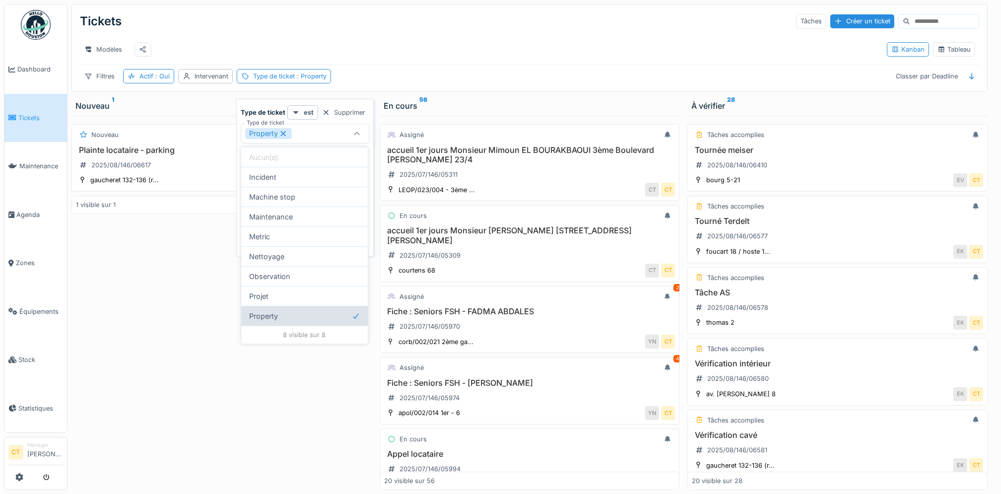
click at [293, 319] on div "Property" at bounding box center [304, 316] width 127 height 20
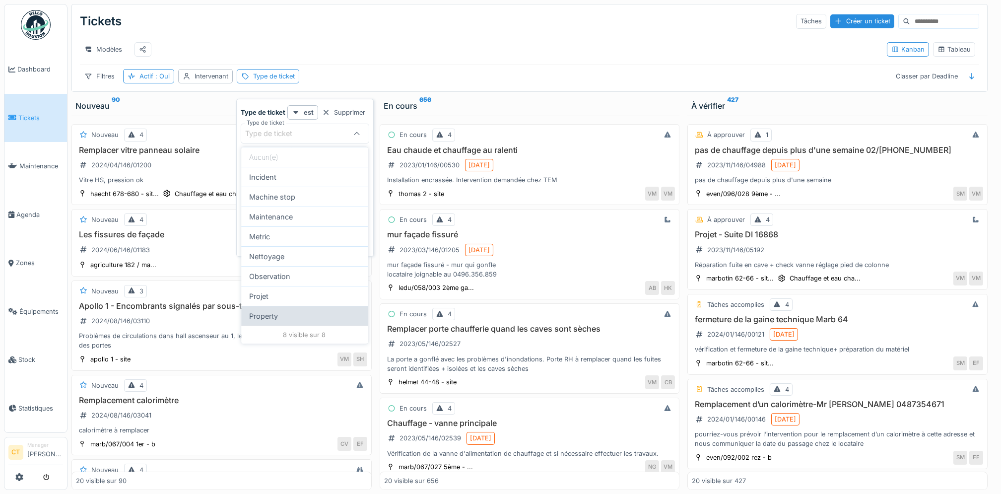
click at [293, 319] on div "Property" at bounding box center [304, 316] width 127 height 20
type input "***"
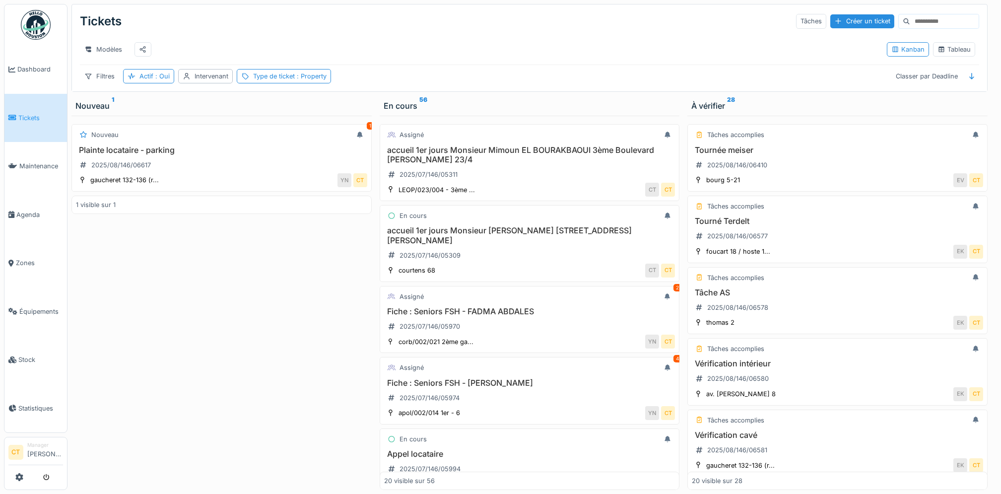
click at [334, 419] on div "Nouveau 1 Plainte locataire - parking 2025/08/146/06617 gaucheret 132-136 (r...…" at bounding box center [221, 303] width 300 height 374
click at [36, 169] on link "Maintenance" at bounding box center [35, 166] width 63 height 49
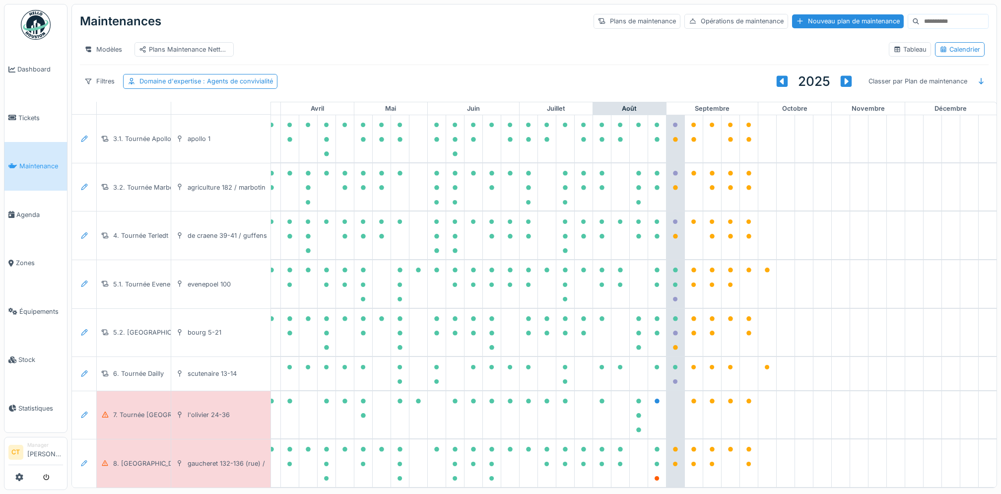
scroll to position [129, 274]
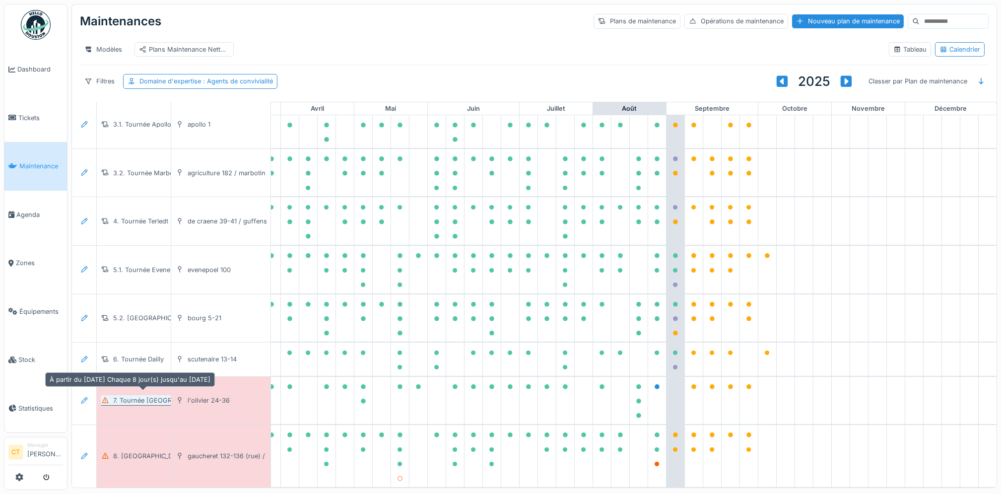
click at [130, 398] on div "7. Tournée [GEOGRAPHIC_DATA]" at bounding box center [162, 400] width 99 height 9
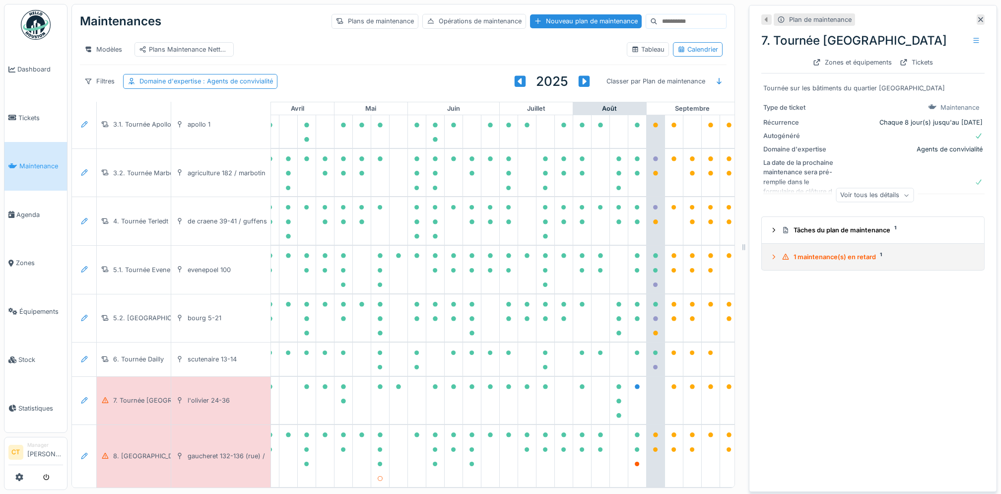
click at [836, 262] on div "1 maintenance(s) en retard 1" at bounding box center [877, 256] width 191 height 9
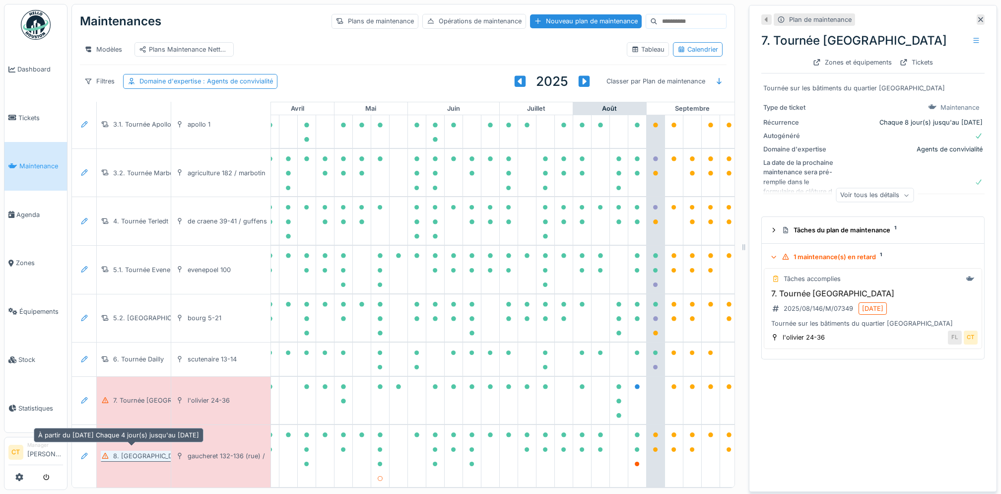
click at [135, 451] on div "8. [GEOGRAPHIC_DATA]" at bounding box center [150, 455] width 74 height 9
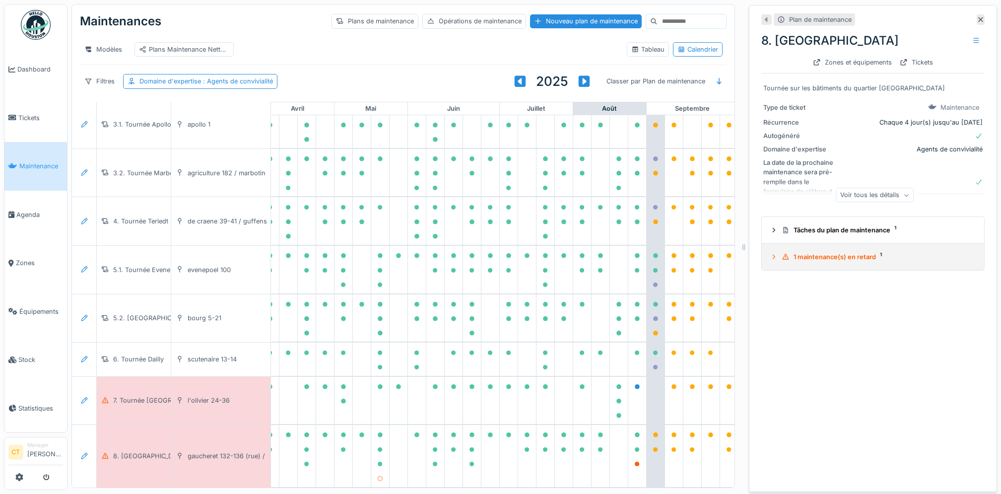
click at [822, 257] on div "1 maintenance(s) en retard 1" at bounding box center [877, 256] width 191 height 9
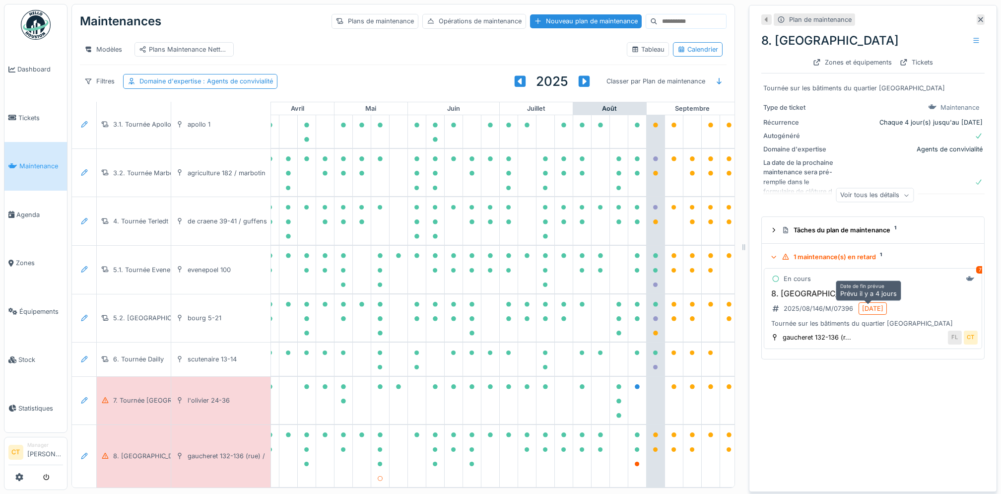
click at [869, 315] on div "[DATE]" at bounding box center [873, 308] width 28 height 12
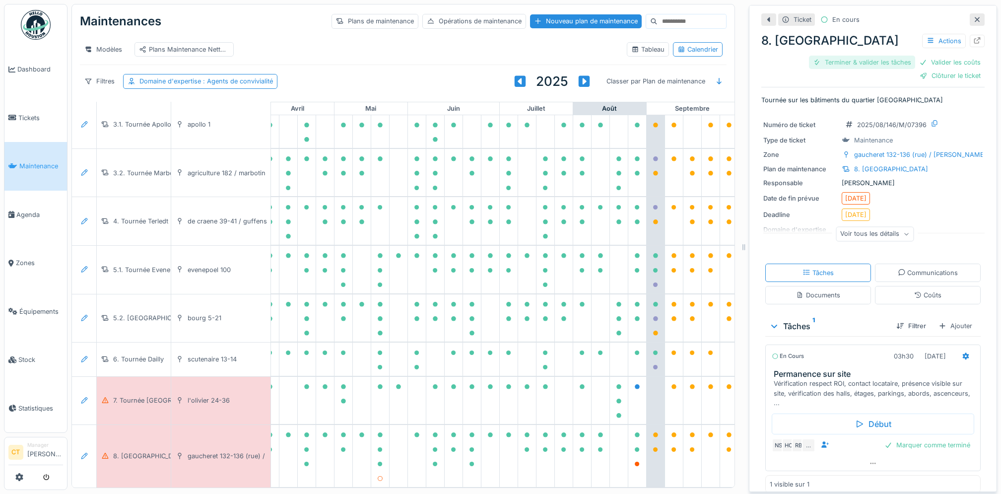
click at [850, 63] on div "Terminer & valider les tâches" at bounding box center [862, 62] width 106 height 13
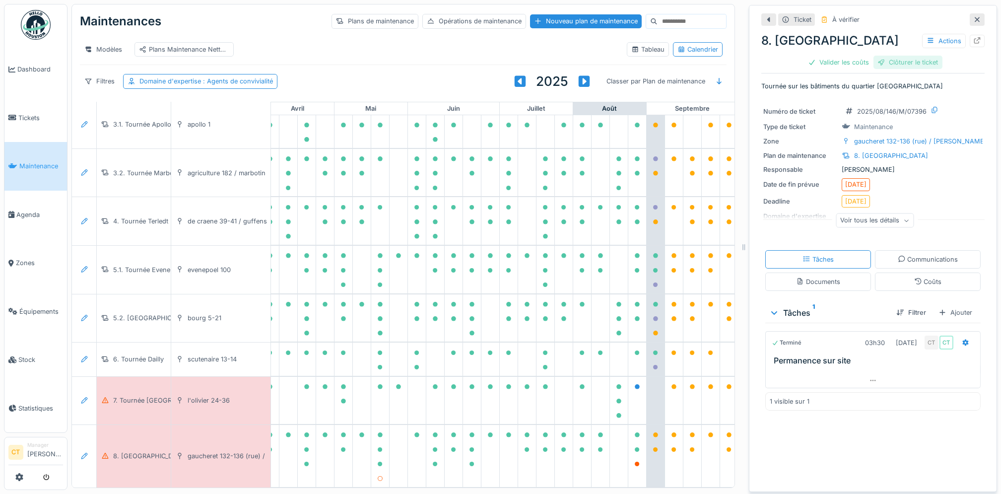
click at [904, 63] on div "Clôturer le ticket" at bounding box center [907, 62] width 69 height 13
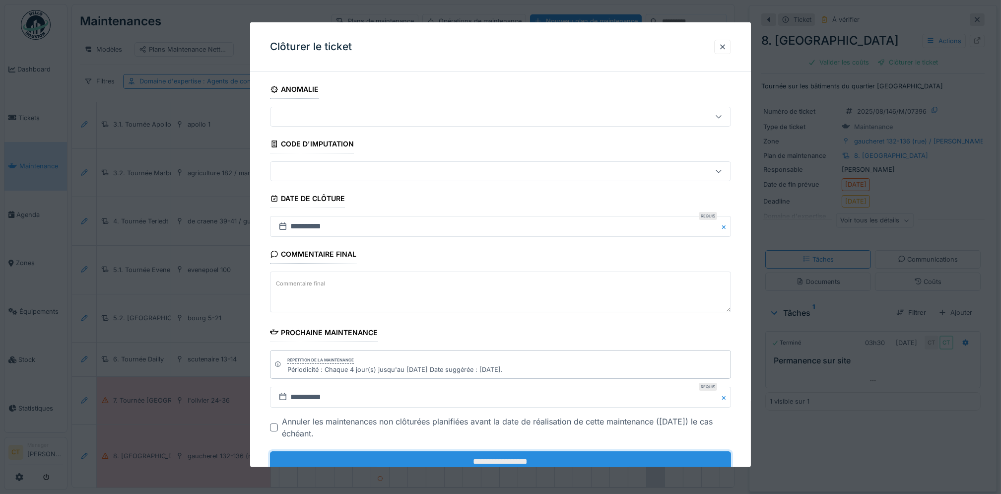
click at [577, 458] on input "**********" at bounding box center [500, 461] width 461 height 21
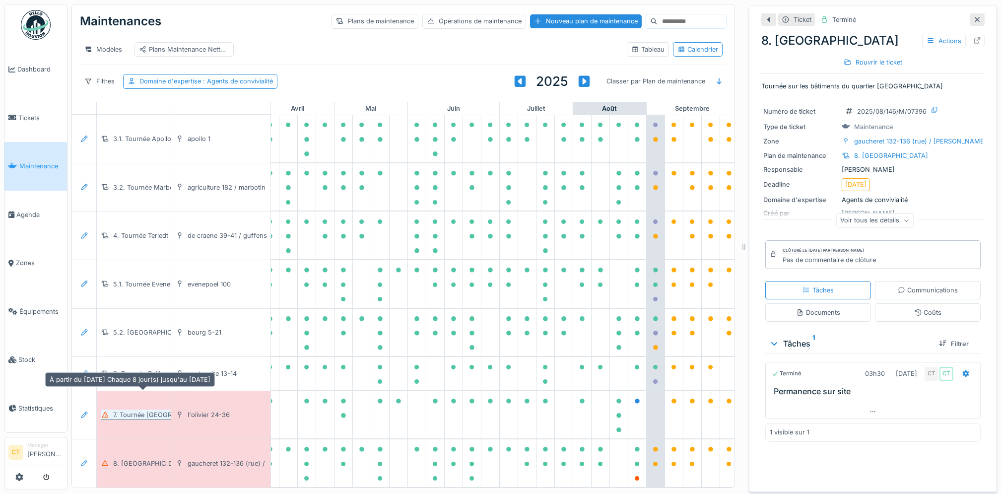
click at [132, 410] on div "7. Tournée [GEOGRAPHIC_DATA]" at bounding box center [162, 414] width 99 height 9
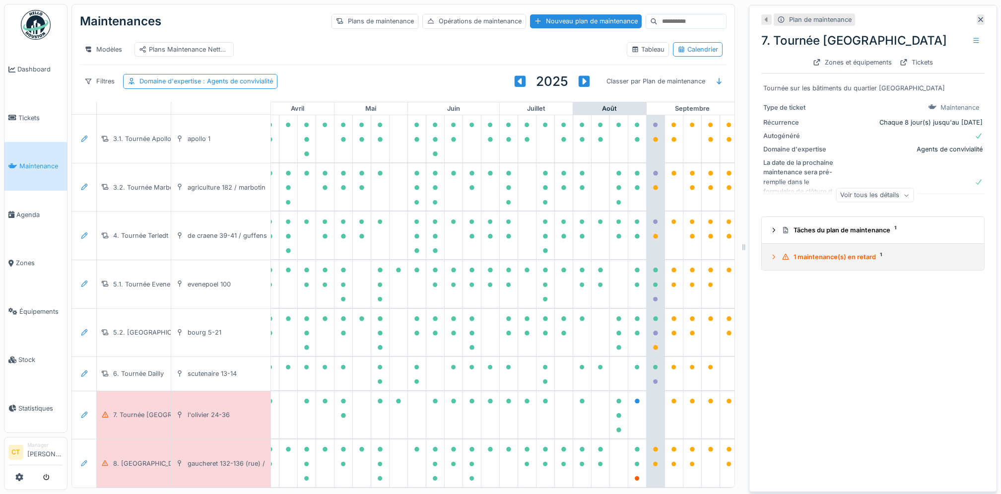
click at [811, 260] on div "1 maintenance(s) en retard 1" at bounding box center [877, 256] width 191 height 9
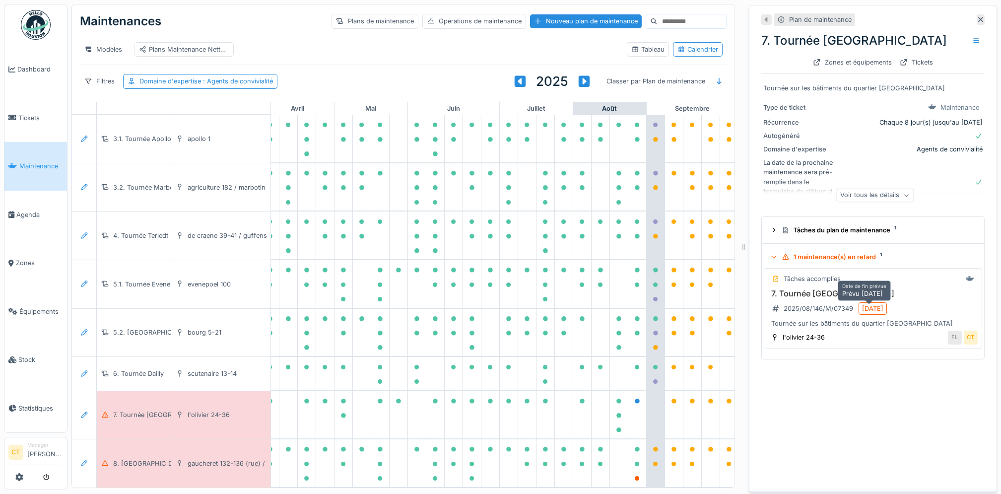
click at [862, 312] on div "[DATE]" at bounding box center [872, 308] width 21 height 9
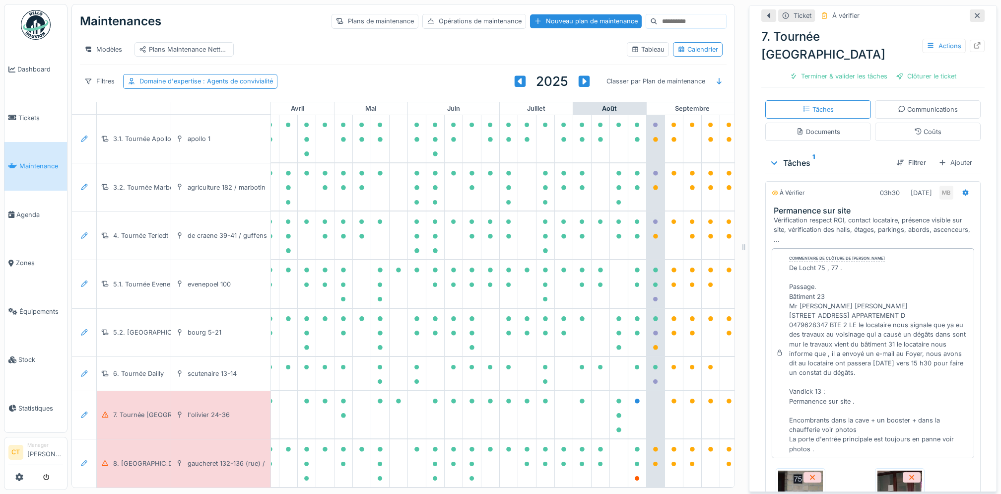
scroll to position [194, 0]
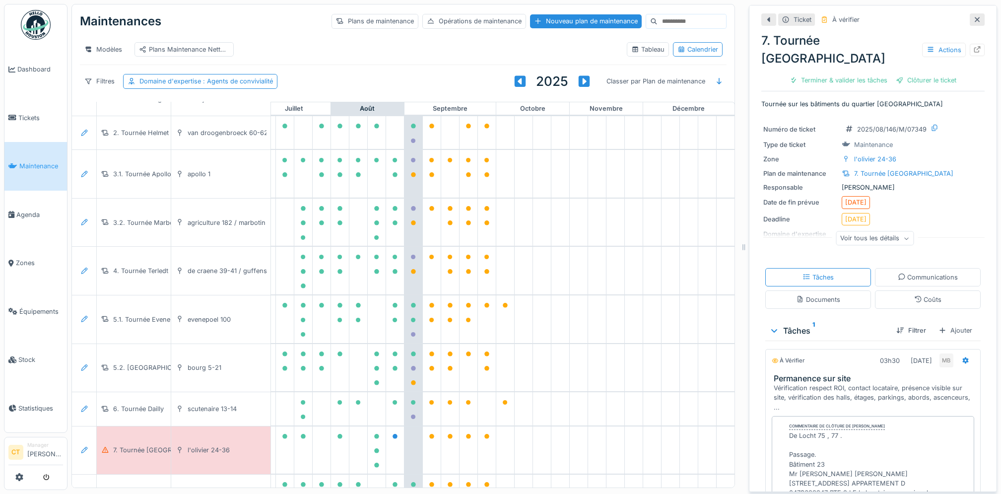
scroll to position [129, 542]
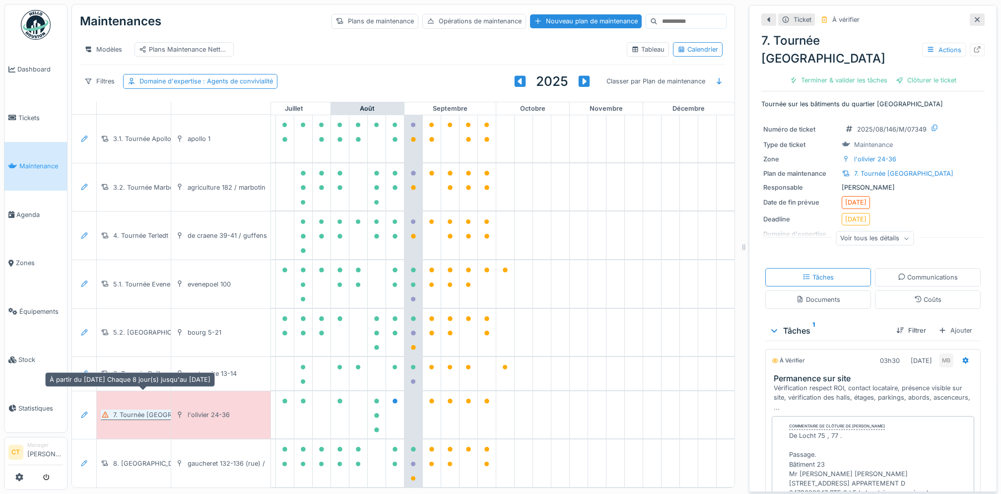
click at [149, 410] on div "7. Tournée [GEOGRAPHIC_DATA]" at bounding box center [162, 414] width 99 height 9
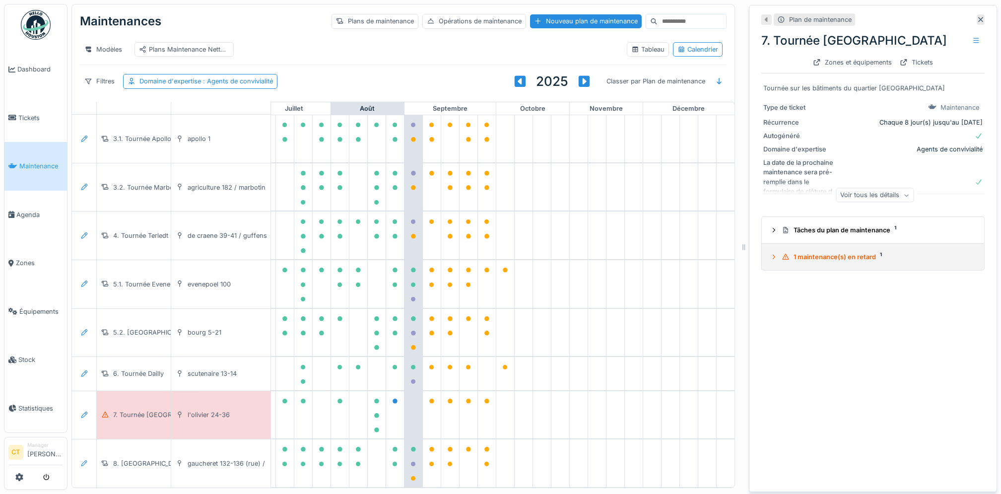
click at [816, 260] on div "1 maintenance(s) en retard 1" at bounding box center [877, 256] width 191 height 9
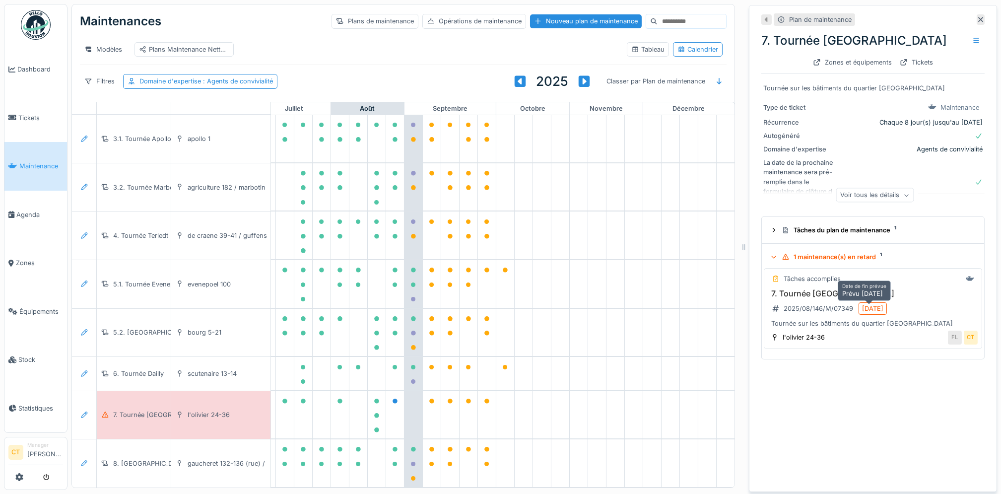
click at [869, 313] on div "[DATE]" at bounding box center [872, 308] width 21 height 9
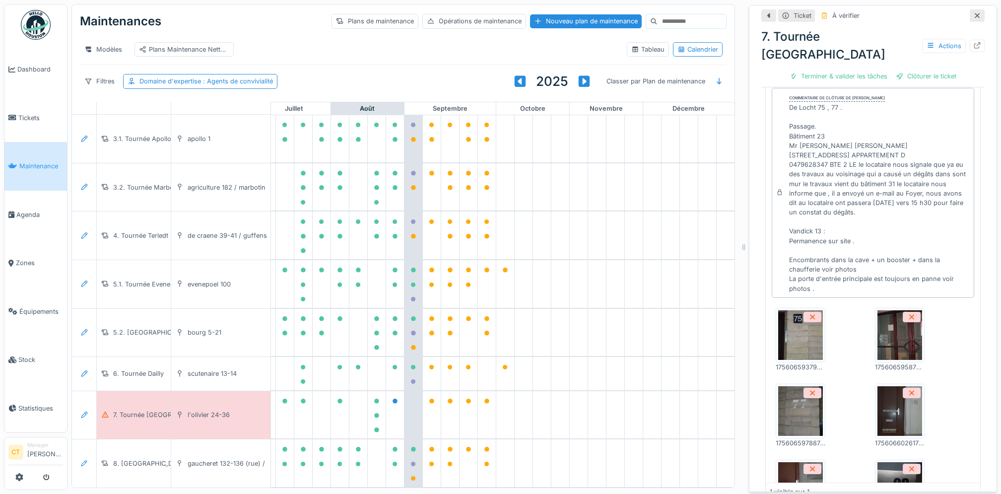
scroll to position [330, 0]
click at [792, 312] on img at bounding box center [800, 334] width 45 height 50
click at [885, 400] on img at bounding box center [899, 410] width 45 height 50
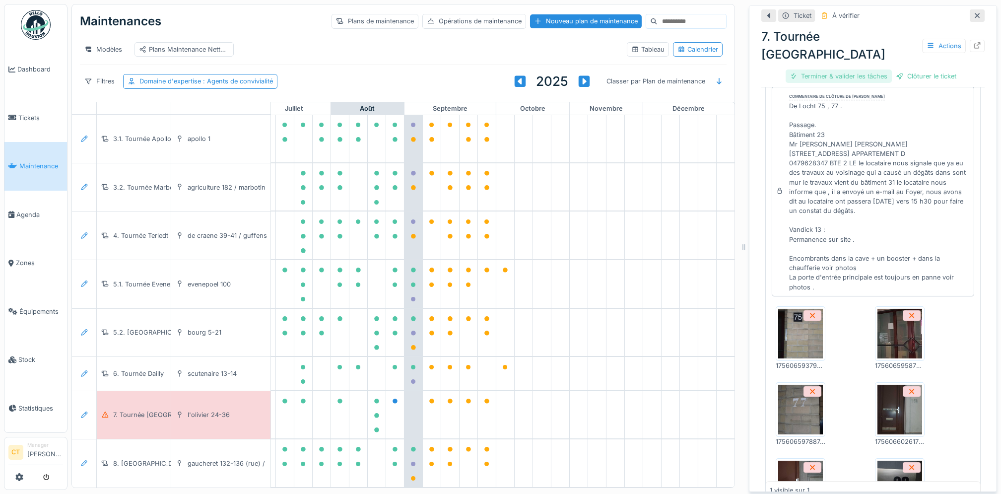
click at [845, 69] on div "Terminer & valider les tâches" at bounding box center [839, 75] width 106 height 13
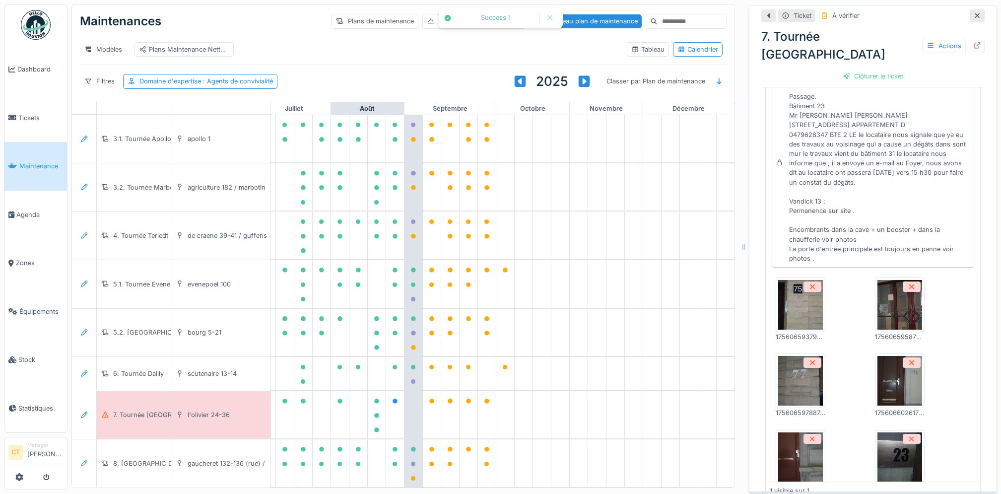
click at [911, 66] on div "7. Tournée Sainte-Marie Actions Clôturer le ticket" at bounding box center [872, 54] width 223 height 61
click at [877, 69] on div "Clôturer le ticket" at bounding box center [873, 75] width 69 height 13
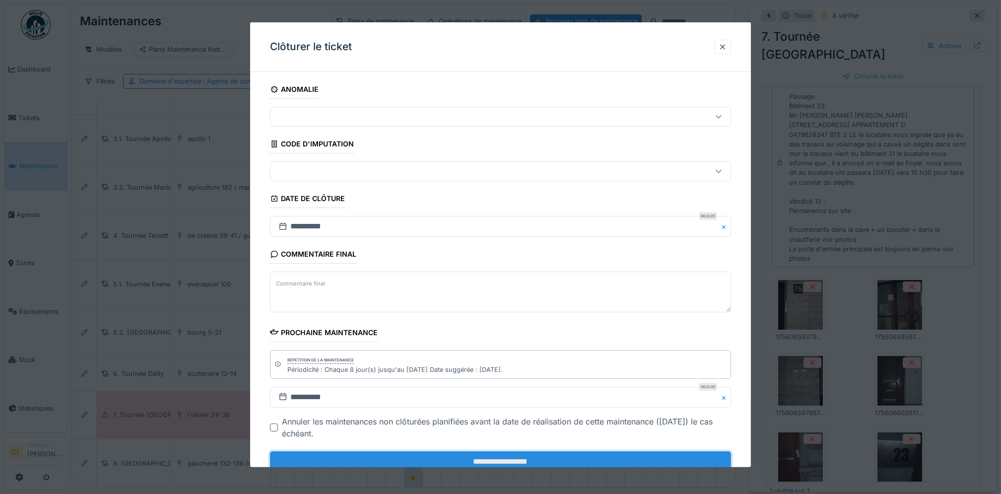
click at [582, 463] on input "**********" at bounding box center [500, 461] width 461 height 21
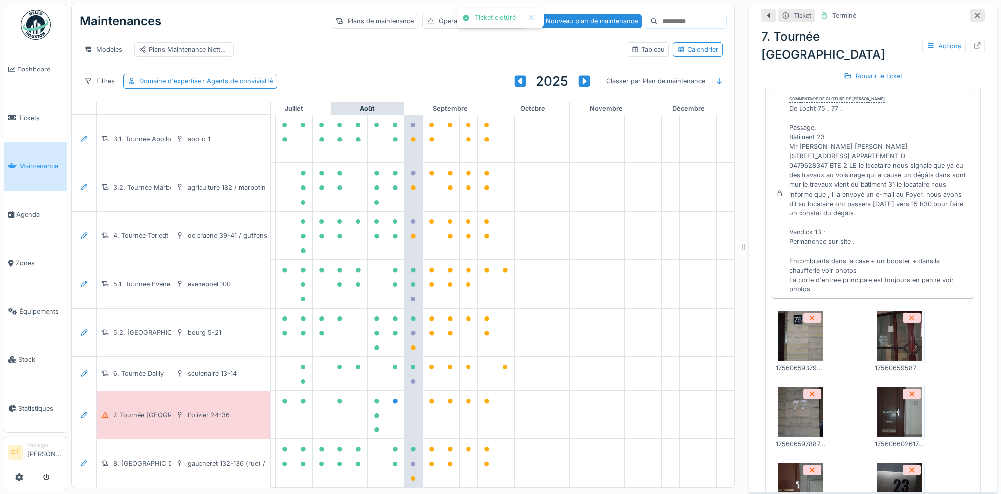
scroll to position [360, 0]
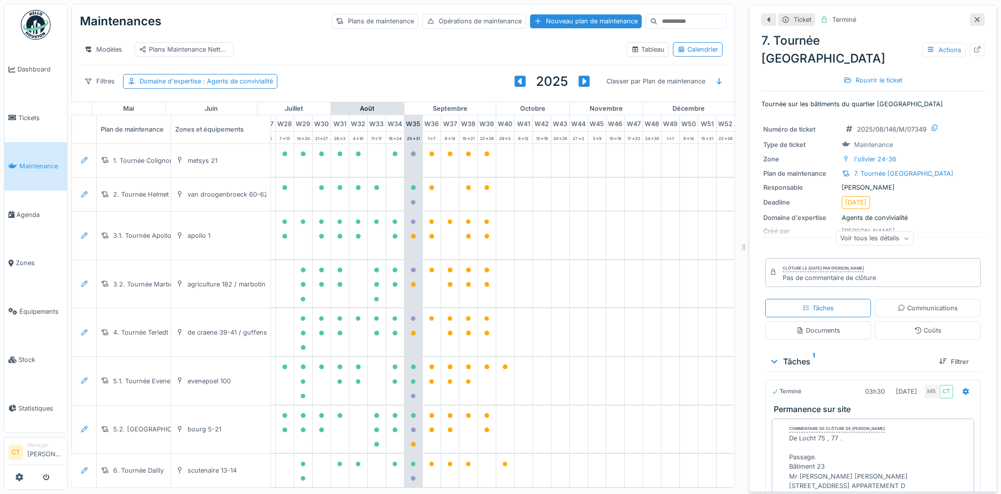
scroll to position [0, 542]
